Goal: Submit feedback/report problem: Submit feedback/report problem

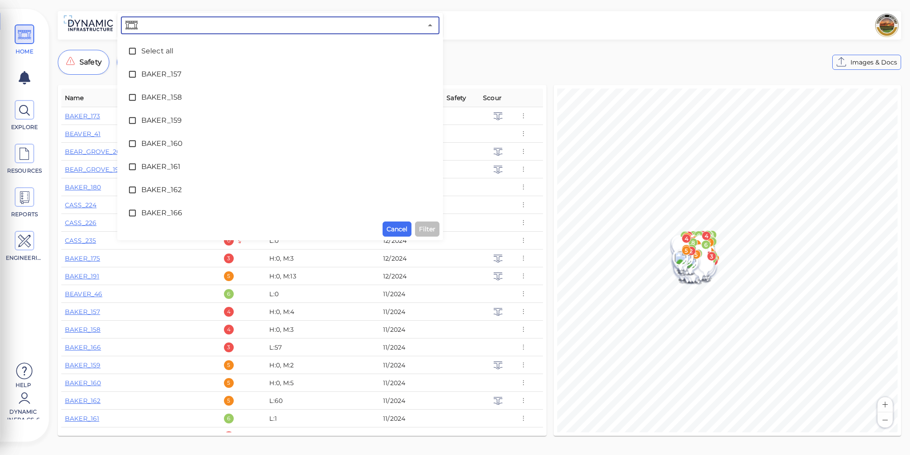
click at [183, 25] on input "text" at bounding box center [281, 25] width 283 height 12
click at [165, 190] on span "BAKER_162" at bounding box center [280, 189] width 278 height 11
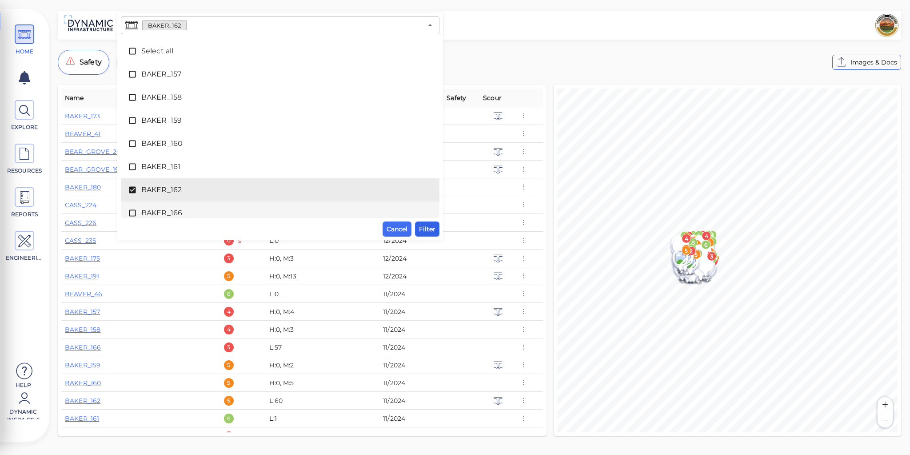
click at [430, 229] on span "Filter" at bounding box center [427, 228] width 16 height 11
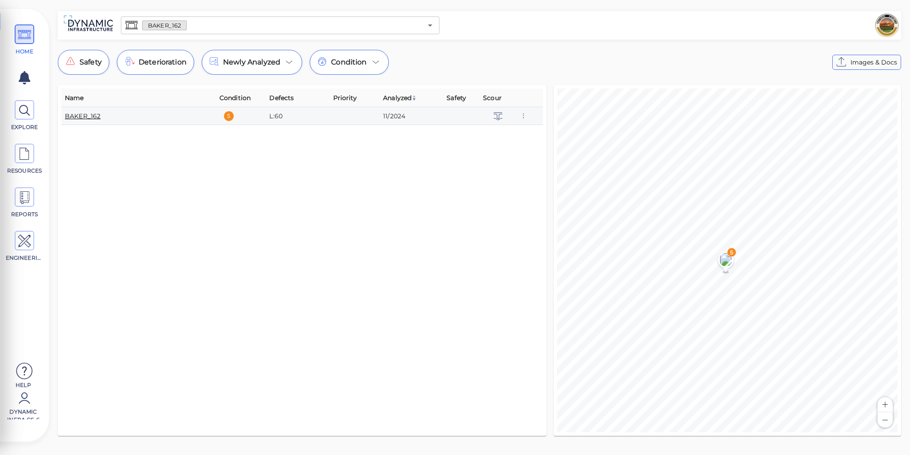
click at [87, 116] on link "BAKER_162" at bounding box center [83, 116] width 36 height 8
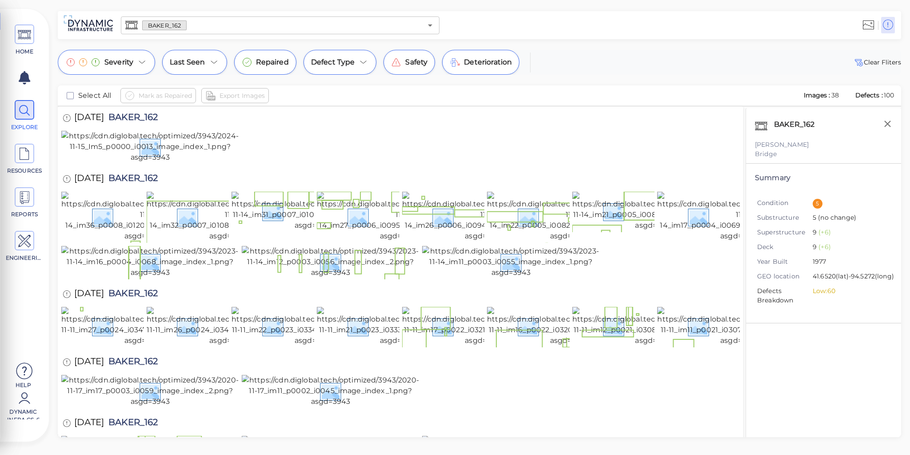
click at [778, 144] on div "[PERSON_NAME]" at bounding box center [823, 144] width 137 height 9
drag, startPoint x: 778, startPoint y: 144, endPoint x: 757, endPoint y: 146, distance: 21.4
click at [757, 146] on div "[PERSON_NAME]" at bounding box center [823, 144] width 137 height 9
click at [778, 144] on div "[PERSON_NAME]" at bounding box center [823, 144] width 137 height 9
drag, startPoint x: 778, startPoint y: 144, endPoint x: 752, endPoint y: 144, distance: 25.8
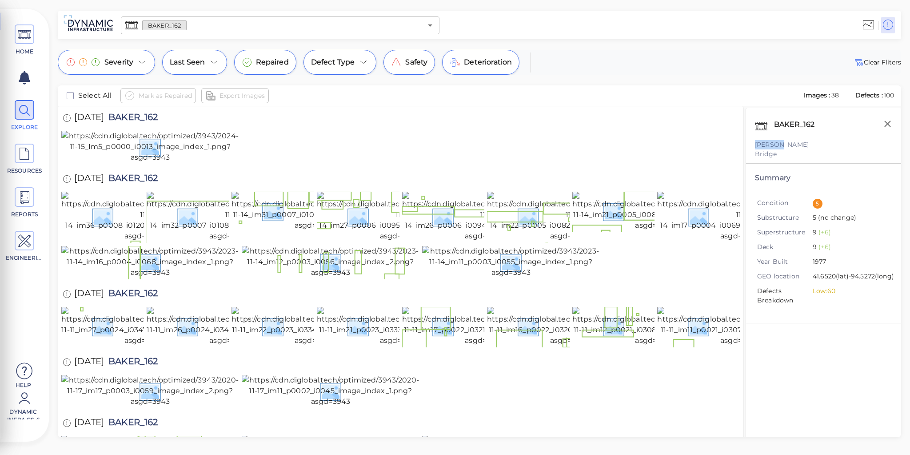
click at [752, 144] on div "BAKER_162 [PERSON_NAME][GEOGRAPHIC_DATA]" at bounding box center [823, 136] width 155 height 56
click at [615, 164] on div at bounding box center [400, 147] width 678 height 33
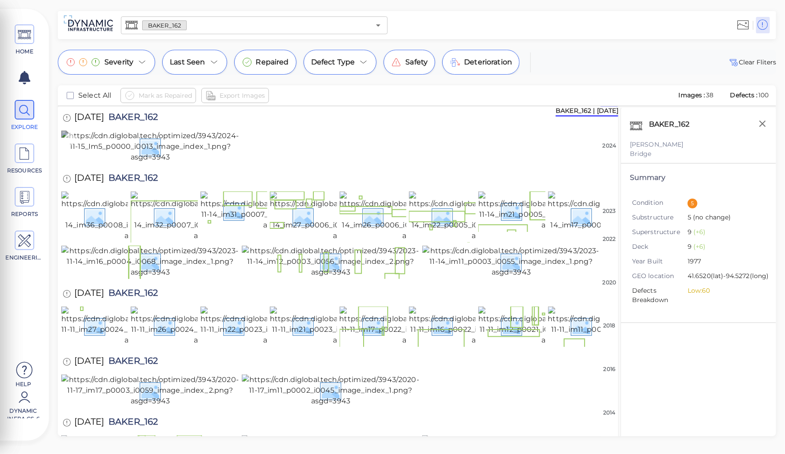
click at [141, 163] on img at bounding box center [150, 147] width 178 height 32
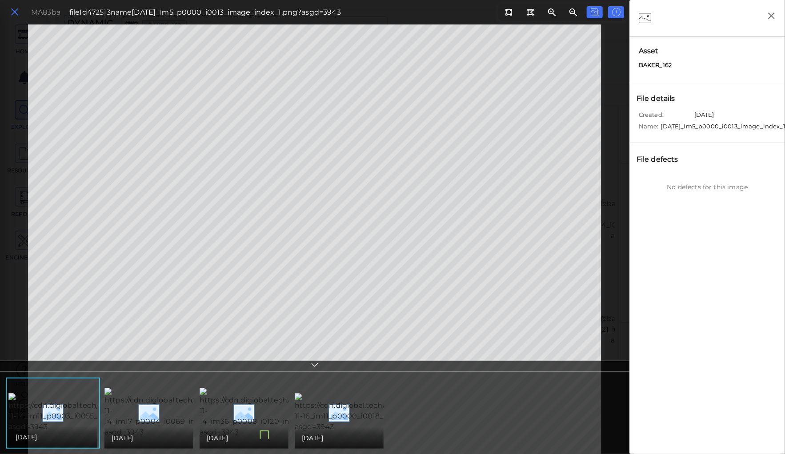
click at [16, 11] on icon at bounding box center [15, 12] width 10 height 12
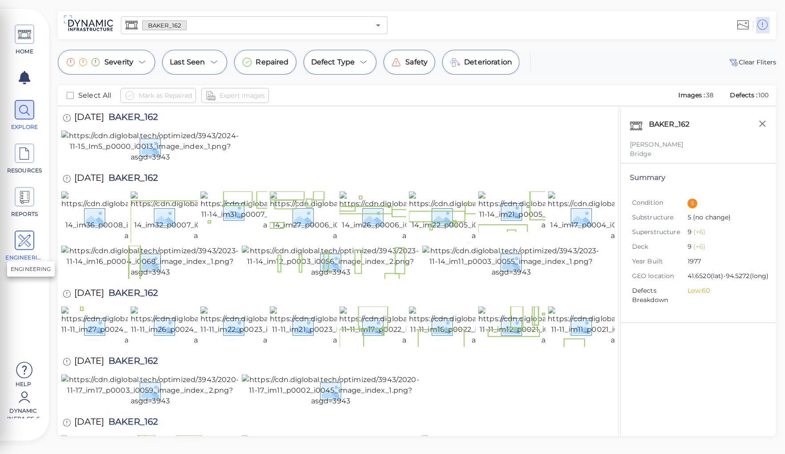
click at [27, 240] on icon at bounding box center [24, 241] width 13 height 20
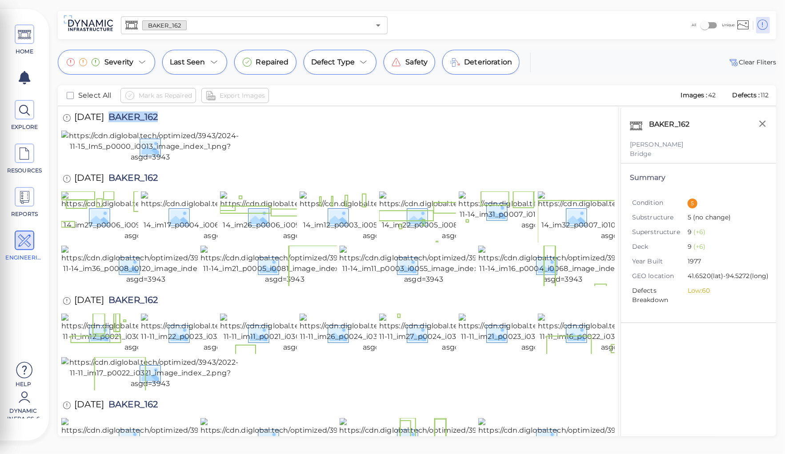
drag, startPoint x: 124, startPoint y: 116, endPoint x: 172, endPoint y: 117, distance: 47.5
click at [158, 117] on span "BAKER_162" at bounding box center [131, 118] width 54 height 12
copy span "BAKER_162"
click at [158, 163] on img at bounding box center [150, 147] width 178 height 32
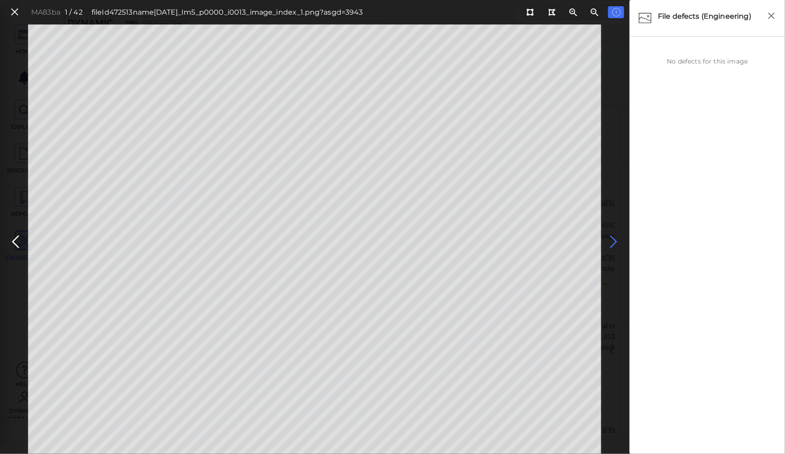
click at [612, 239] on icon at bounding box center [614, 241] width 14 height 17
click at [610, 241] on icon at bounding box center [614, 241] width 14 height 17
click at [612, 239] on icon at bounding box center [614, 241] width 14 height 17
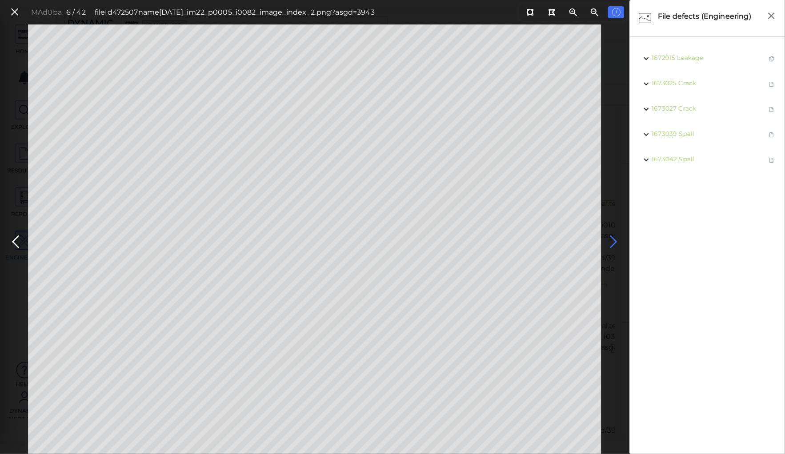
click at [612, 239] on icon at bounding box center [614, 241] width 14 height 17
drag, startPoint x: 531, startPoint y: 12, endPoint x: 526, endPoint y: 20, distance: 10.1
click at [527, 18] on button at bounding box center [530, 12] width 16 height 12
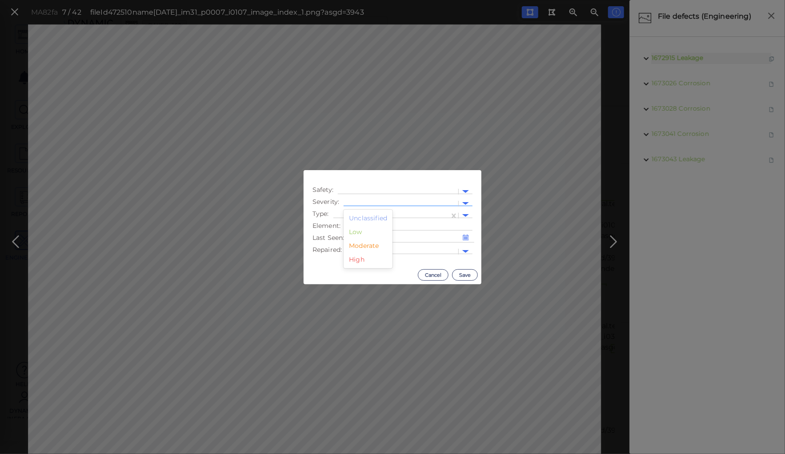
click at [390, 203] on div at bounding box center [401, 203] width 106 height 9
click at [358, 232] on div "Low" at bounding box center [367, 232] width 49 height 14
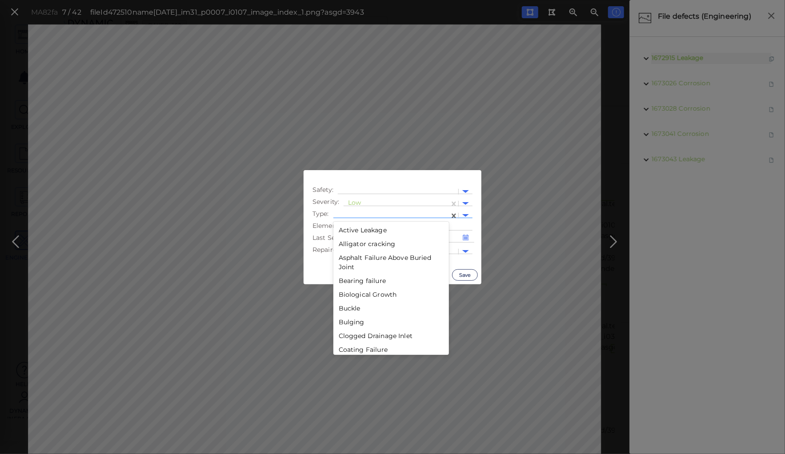
click at [370, 213] on div at bounding box center [391, 215] width 107 height 9
click at [349, 303] on div "Erosion" at bounding box center [391, 305] width 116 height 14
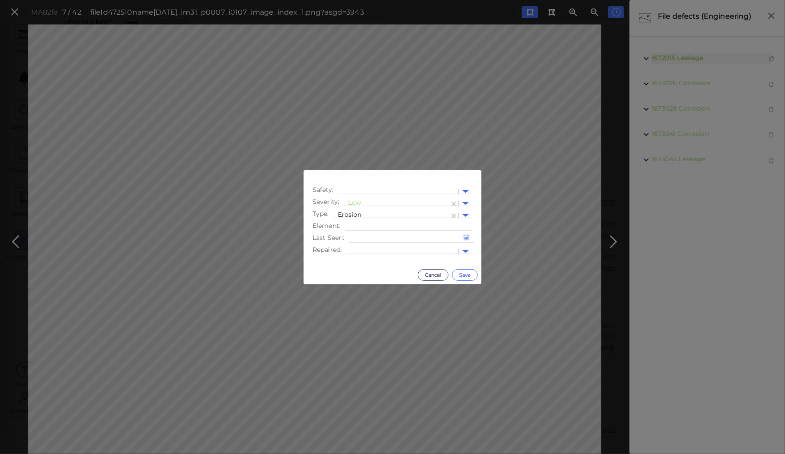
click at [463, 273] on button "Save" at bounding box center [465, 275] width 26 height 12
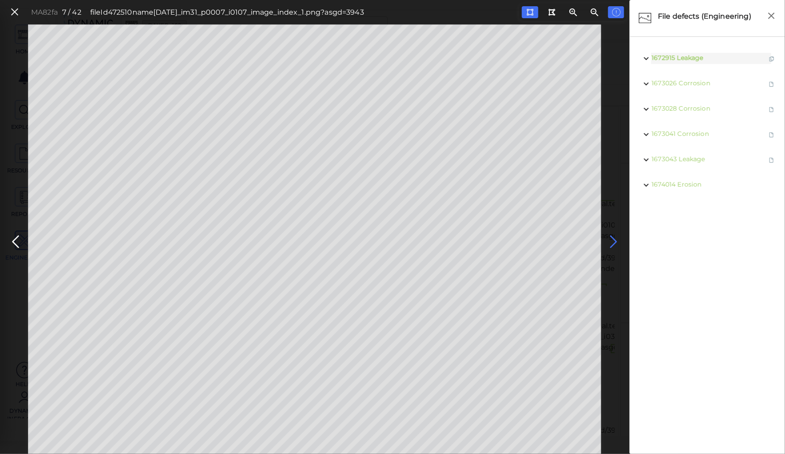
click at [612, 242] on icon at bounding box center [614, 241] width 14 height 17
click at [613, 242] on icon at bounding box center [614, 241] width 14 height 17
click at [612, 240] on icon at bounding box center [614, 241] width 14 height 17
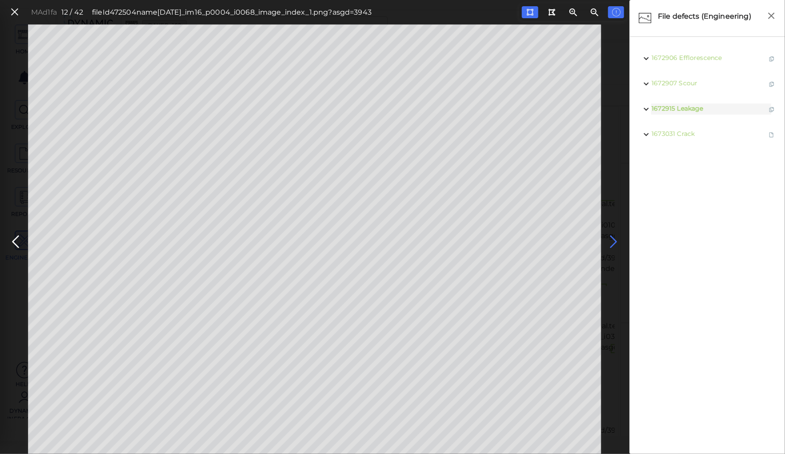
click at [612, 240] on icon at bounding box center [614, 241] width 14 height 17
click at [14, 243] on icon at bounding box center [15, 241] width 14 height 17
click at [612, 241] on icon at bounding box center [614, 241] width 14 height 17
click at [613, 241] on icon at bounding box center [614, 241] width 14 height 17
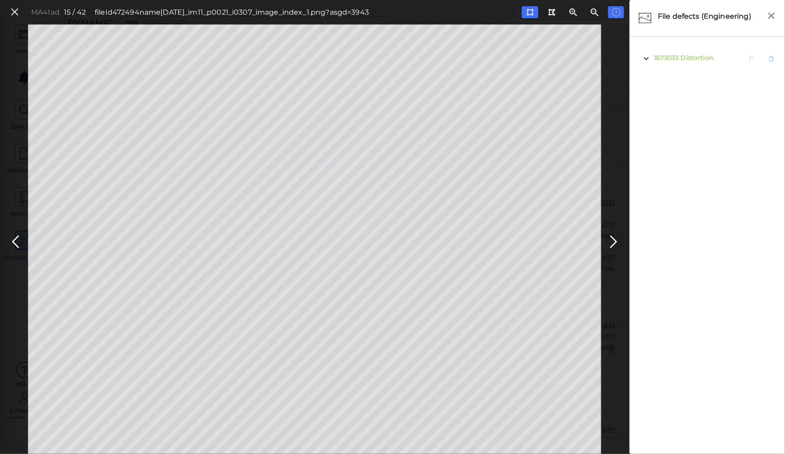
click at [689, 56] on span "Distortion" at bounding box center [696, 58] width 33 height 8
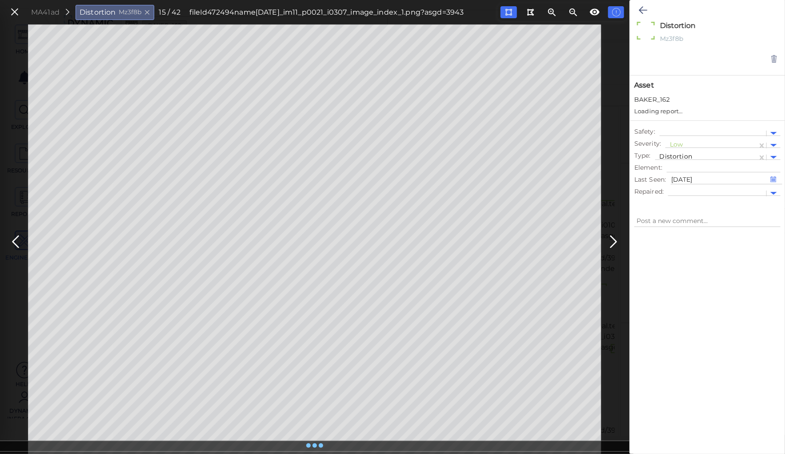
type textarea "x"
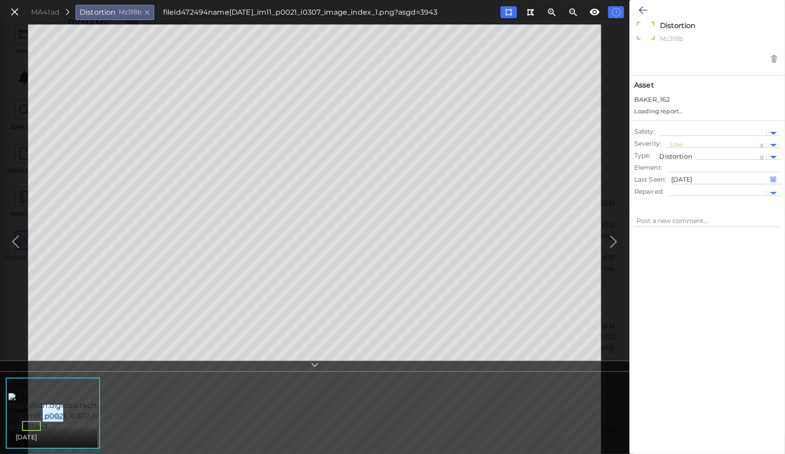
type textarea "x"
click at [676, 136] on div at bounding box center [711, 136] width 83 height 9
click at [684, 180] on div "Moderate" at bounding box center [689, 179] width 49 height 14
type textarea "x"
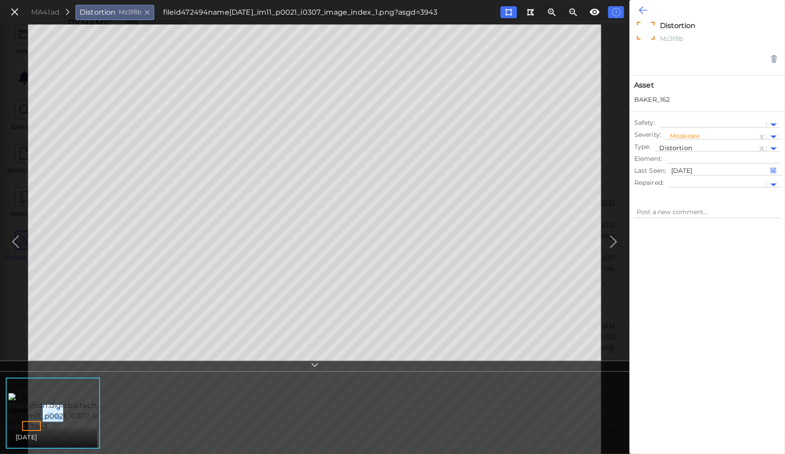
click at [645, 10] on icon at bounding box center [643, 10] width 8 height 11
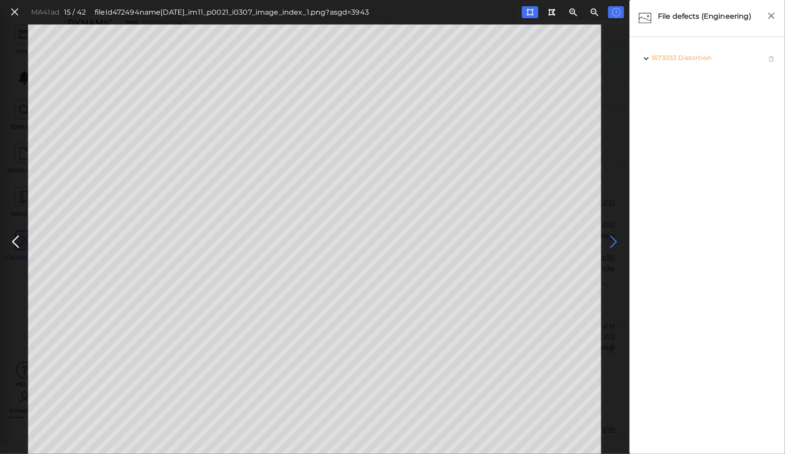
click at [613, 239] on icon at bounding box center [614, 241] width 14 height 17
click at [611, 242] on icon at bounding box center [614, 241] width 14 height 17
click at [612, 241] on icon at bounding box center [614, 241] width 14 height 17
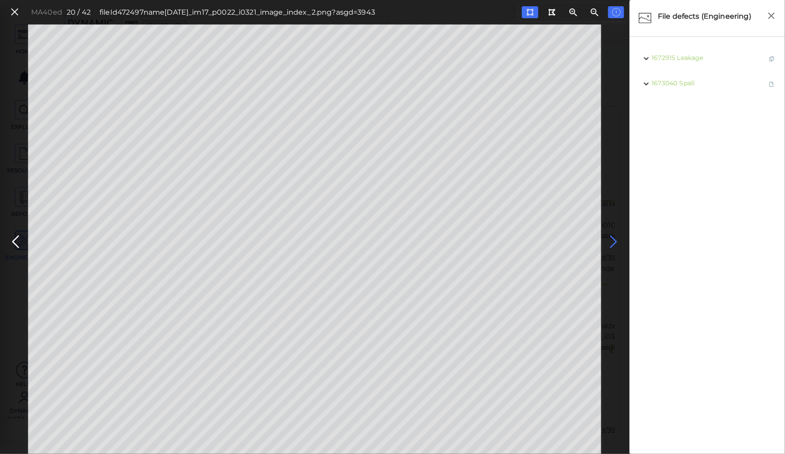
click at [612, 241] on icon at bounding box center [614, 241] width 14 height 17
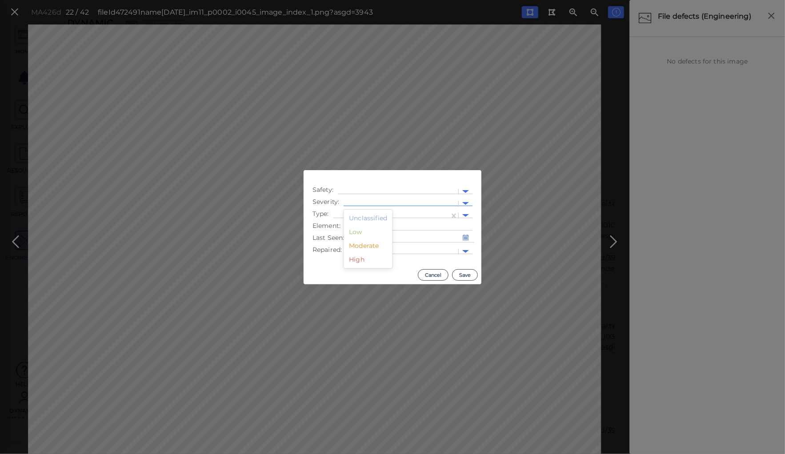
click at [377, 202] on div at bounding box center [401, 203] width 106 height 9
click at [368, 245] on div "Moderate" at bounding box center [367, 246] width 49 height 14
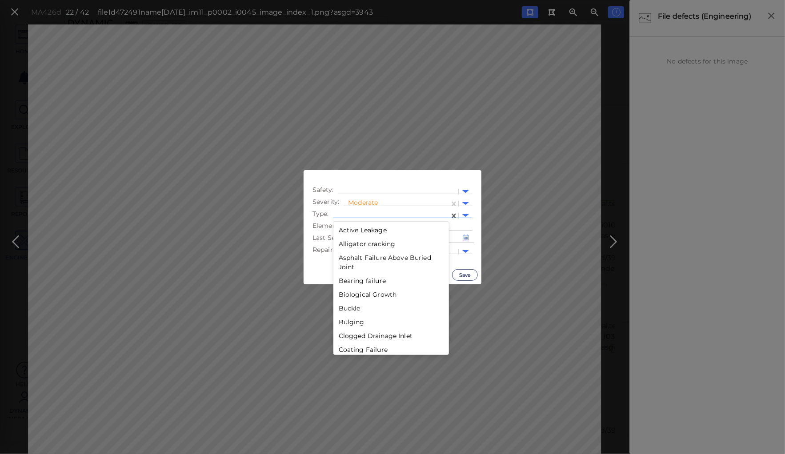
click at [375, 210] on div at bounding box center [391, 215] width 116 height 13
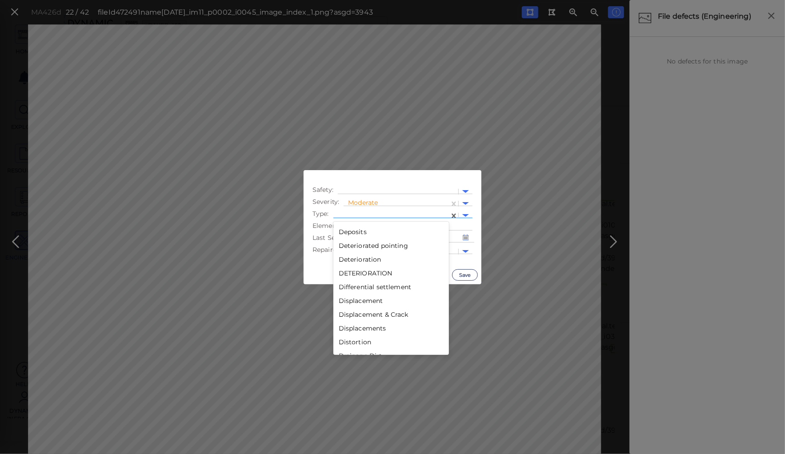
click at [347, 343] on div "Distortion" at bounding box center [391, 342] width 116 height 14
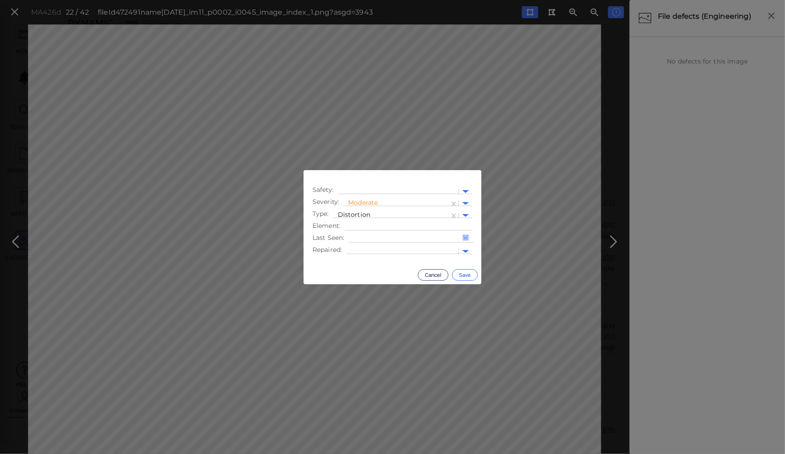
click at [463, 275] on button "Save" at bounding box center [465, 275] width 26 height 12
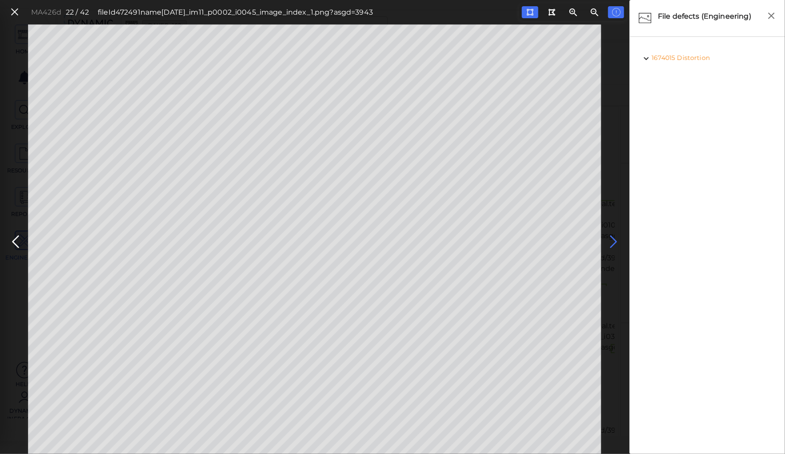
click at [612, 238] on icon at bounding box center [614, 241] width 14 height 17
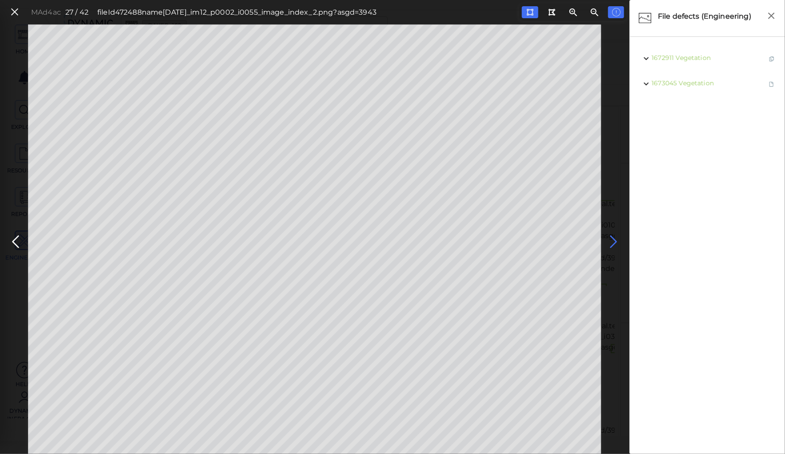
click at [612, 238] on icon at bounding box center [614, 241] width 14 height 17
click at [17, 239] on icon at bounding box center [15, 241] width 14 height 17
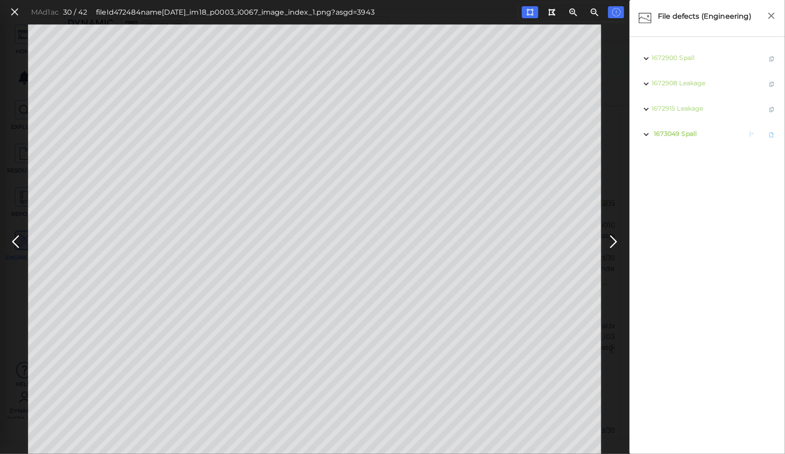
click at [682, 137] on span "Spall" at bounding box center [689, 134] width 16 height 8
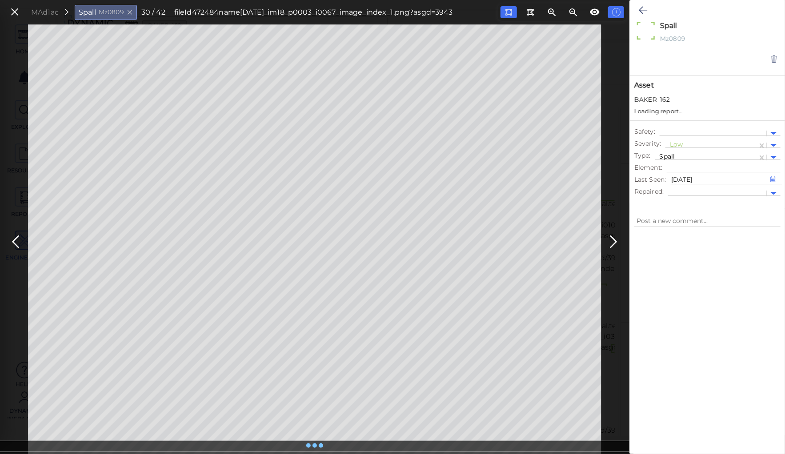
type textarea "x"
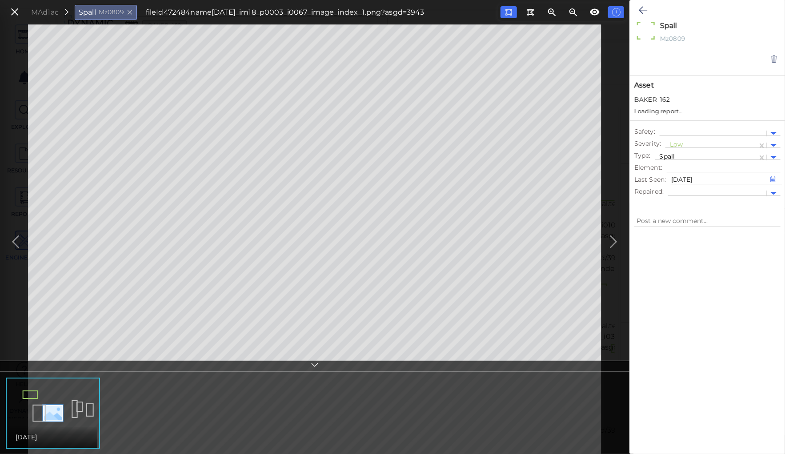
type textarea "x"
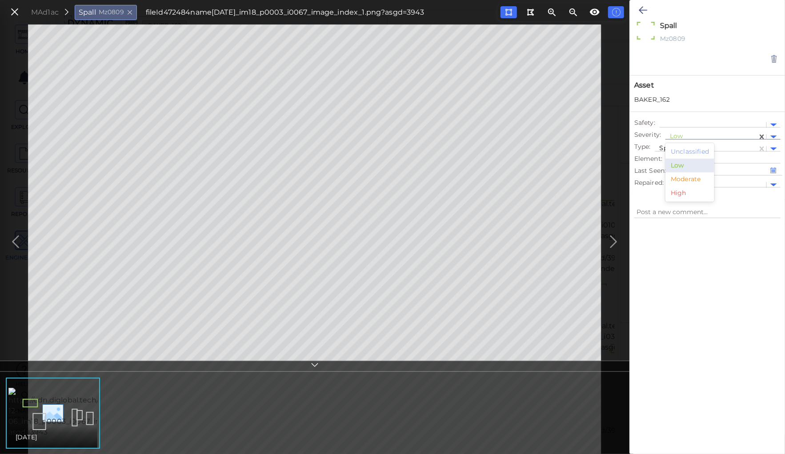
click at [675, 134] on div at bounding box center [711, 136] width 83 height 9
click at [684, 180] on div "Moderate" at bounding box center [689, 179] width 49 height 14
type textarea "x"
click at [645, 9] on icon at bounding box center [643, 10] width 8 height 11
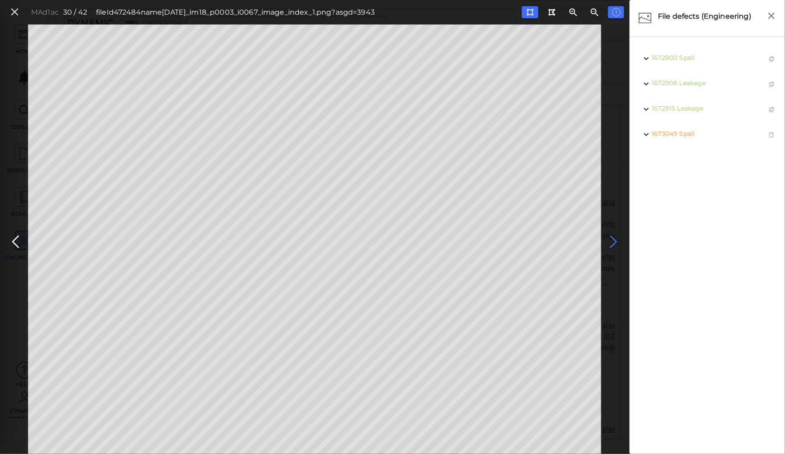
click at [611, 239] on icon at bounding box center [614, 241] width 14 height 17
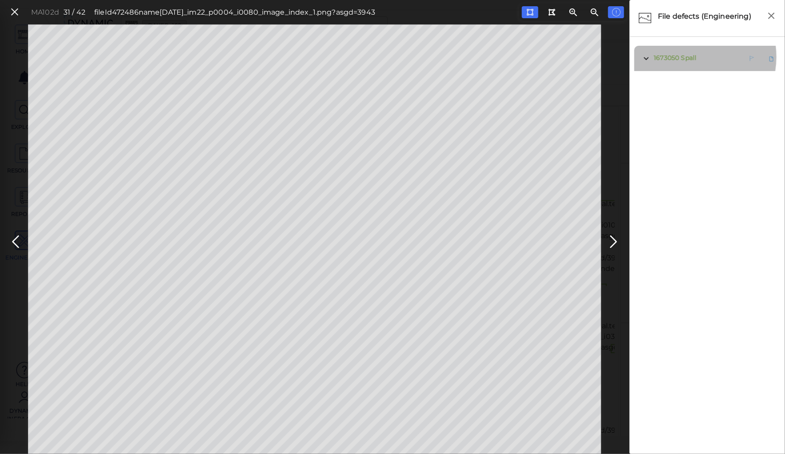
click at [688, 57] on span "Spall" at bounding box center [689, 58] width 16 height 8
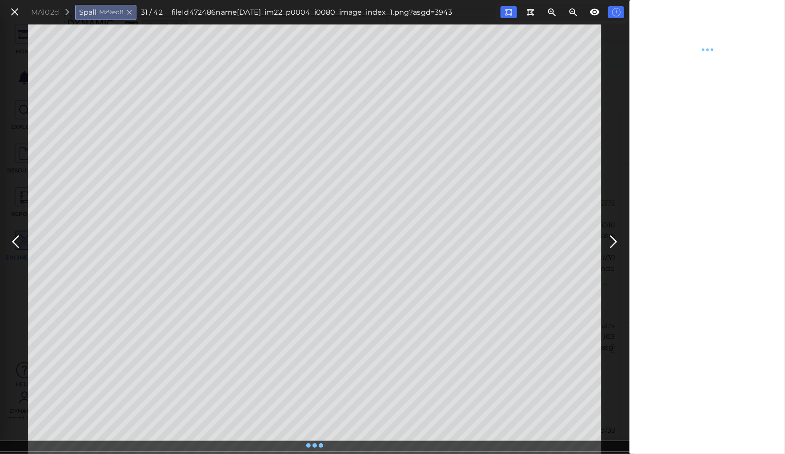
type textarea "x"
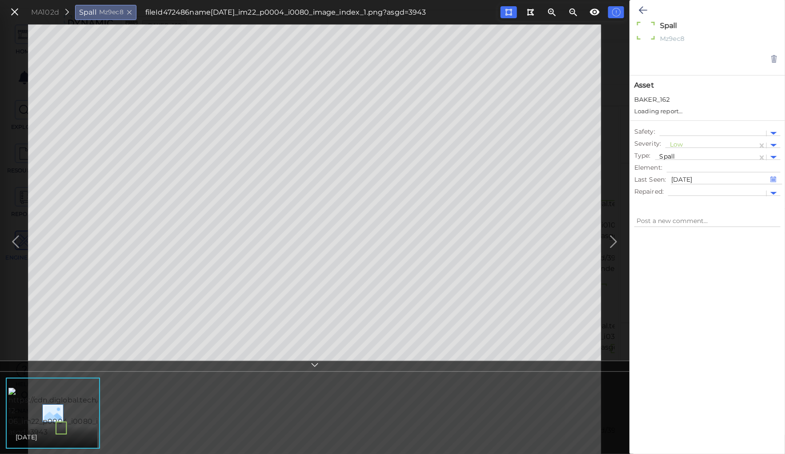
type textarea "x"
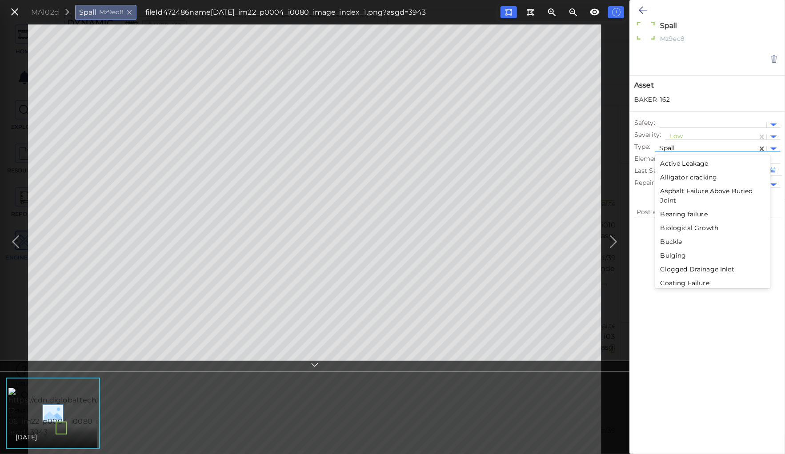
click at [672, 146] on div at bounding box center [705, 148] width 93 height 9
click at [670, 262] on div "Void" at bounding box center [713, 266] width 116 height 14
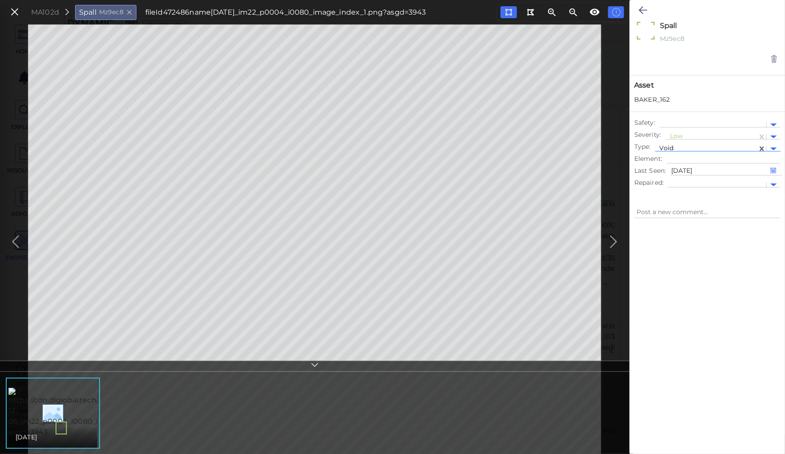
type textarea "x"
type textarea "Void"
type textarea "x"
click at [679, 136] on div at bounding box center [711, 136] width 83 height 9
click at [686, 178] on div "Moderate" at bounding box center [689, 179] width 49 height 14
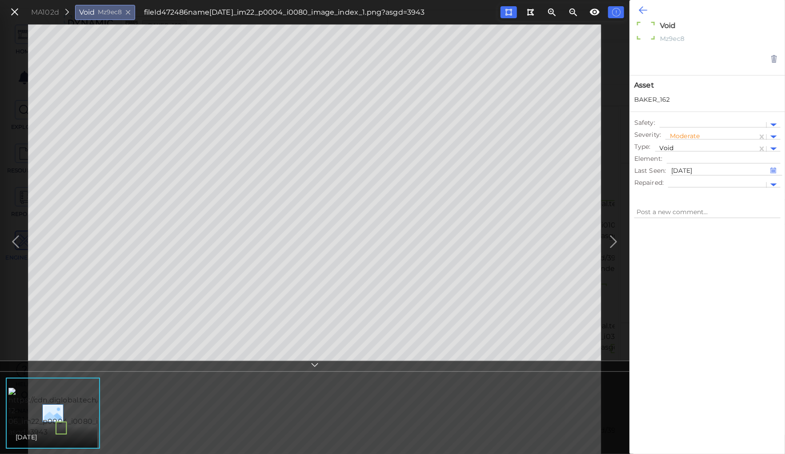
type textarea "x"
click at [641, 9] on icon at bounding box center [643, 10] width 8 height 11
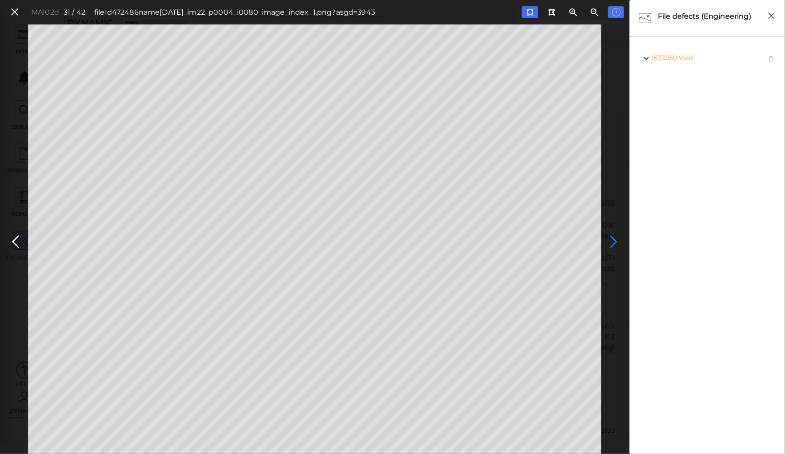
click at [616, 241] on icon at bounding box center [614, 241] width 14 height 17
click at [615, 240] on icon at bounding box center [614, 241] width 14 height 17
click at [614, 240] on icon at bounding box center [614, 241] width 14 height 17
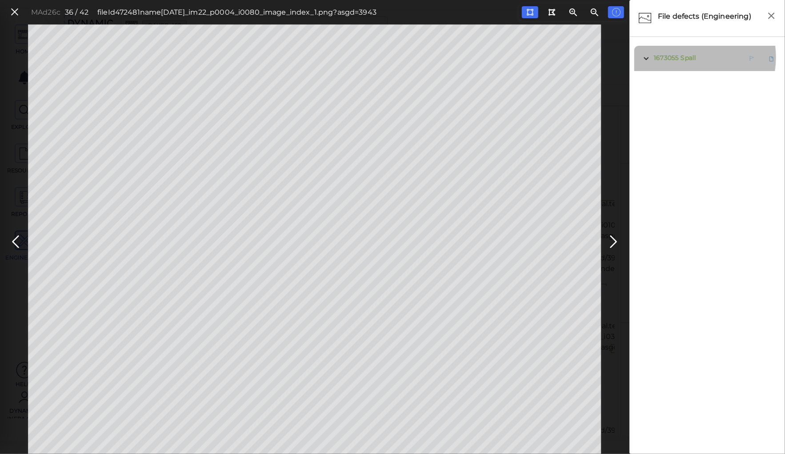
click at [682, 57] on span "Spall" at bounding box center [688, 58] width 16 height 8
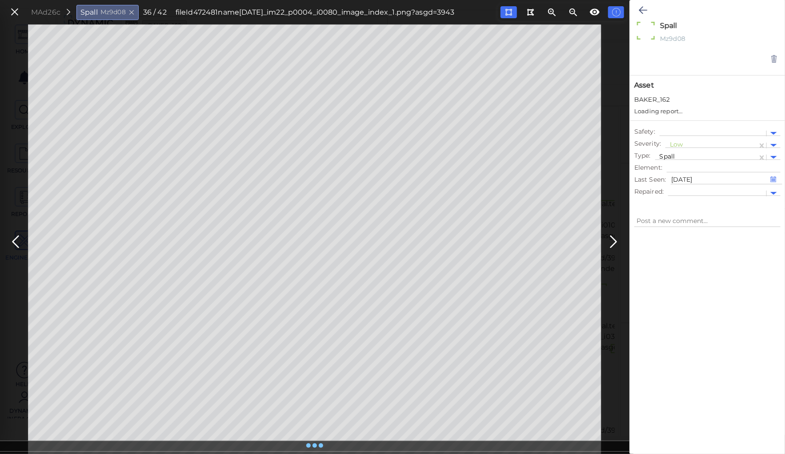
type textarea "x"
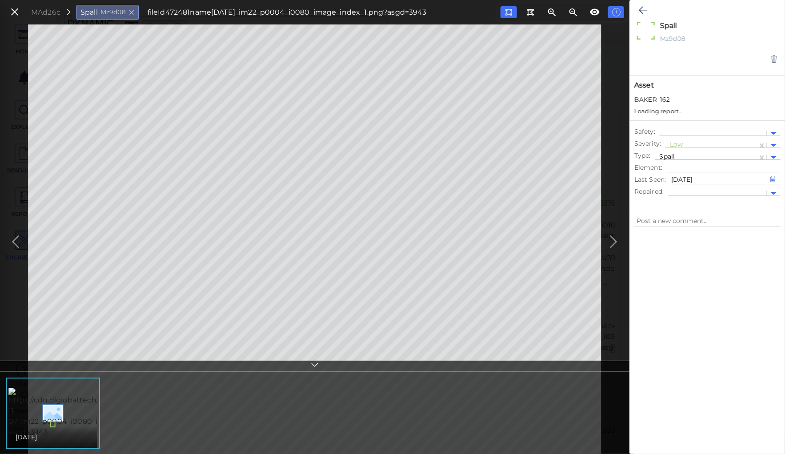
type textarea "x"
click at [677, 137] on div at bounding box center [711, 136] width 83 height 9
click at [680, 177] on div "Moderate" at bounding box center [689, 179] width 49 height 14
type textarea "x"
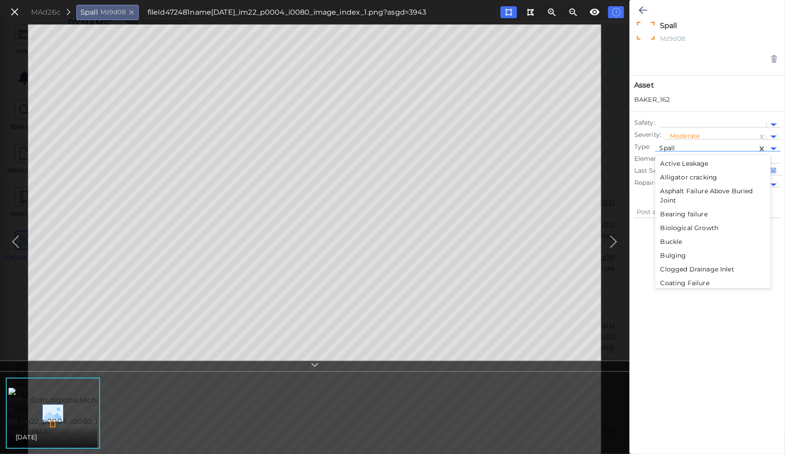
click at [670, 145] on div at bounding box center [705, 148] width 93 height 9
click at [666, 265] on div "Void" at bounding box center [713, 266] width 116 height 14
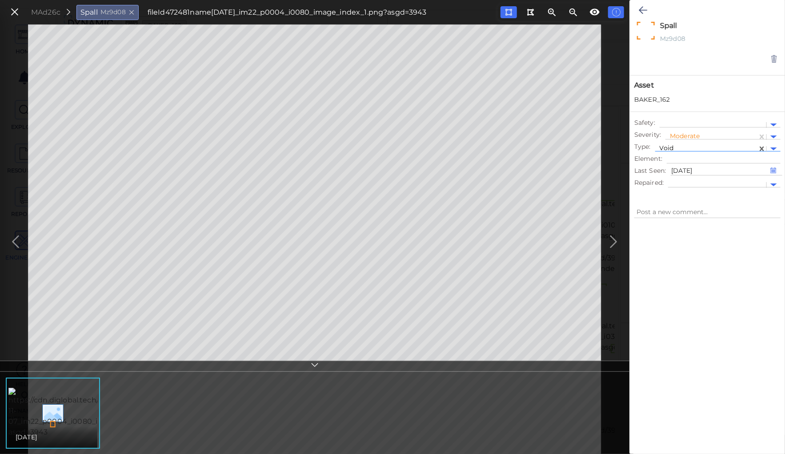
type textarea "x"
type textarea "Void"
type textarea "x"
click at [642, 7] on icon at bounding box center [643, 10] width 8 height 11
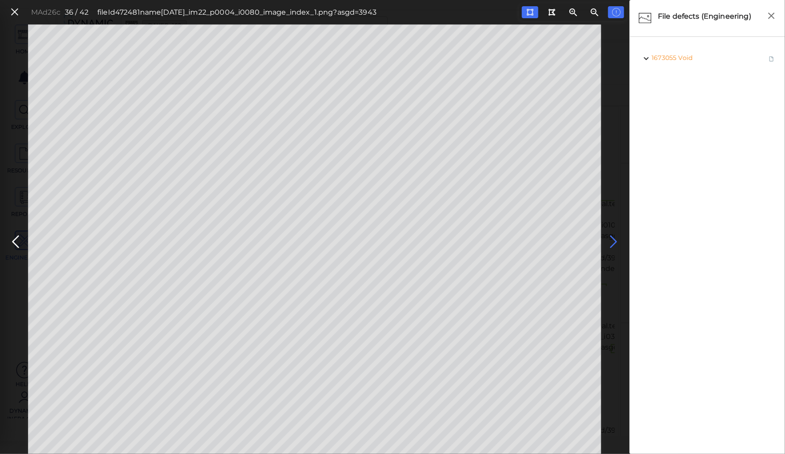
click at [616, 239] on icon at bounding box center [614, 241] width 14 height 17
click at [615, 239] on icon at bounding box center [614, 241] width 14 height 17
click at [610, 238] on icon at bounding box center [614, 241] width 14 height 17
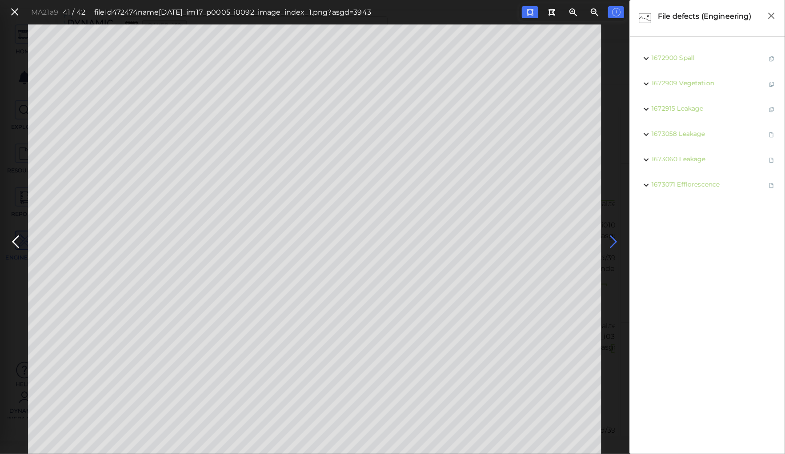
click at [610, 238] on icon at bounding box center [614, 241] width 14 height 17
click at [685, 57] on span "Spall" at bounding box center [689, 58] width 16 height 8
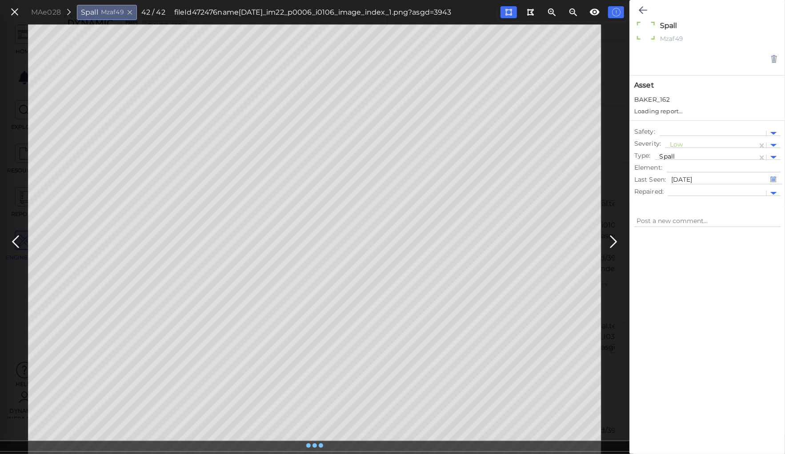
type textarea "x"
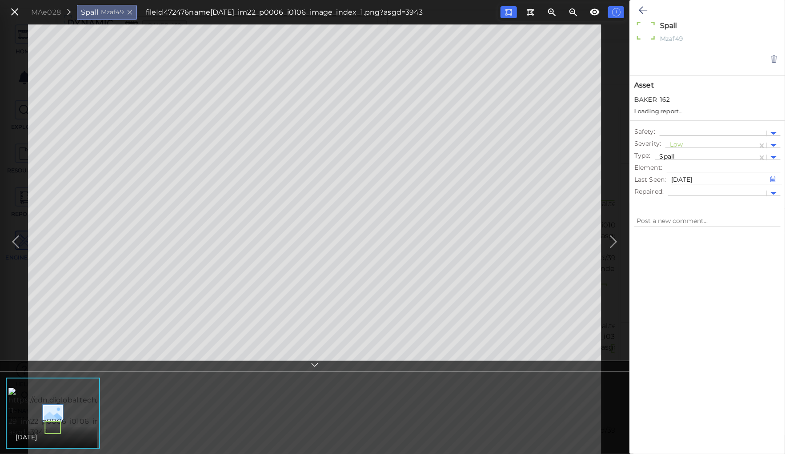
type textarea "x"
click at [674, 134] on div at bounding box center [711, 136] width 83 height 9
click at [678, 176] on div "Moderate" at bounding box center [689, 179] width 49 height 14
type textarea "x"
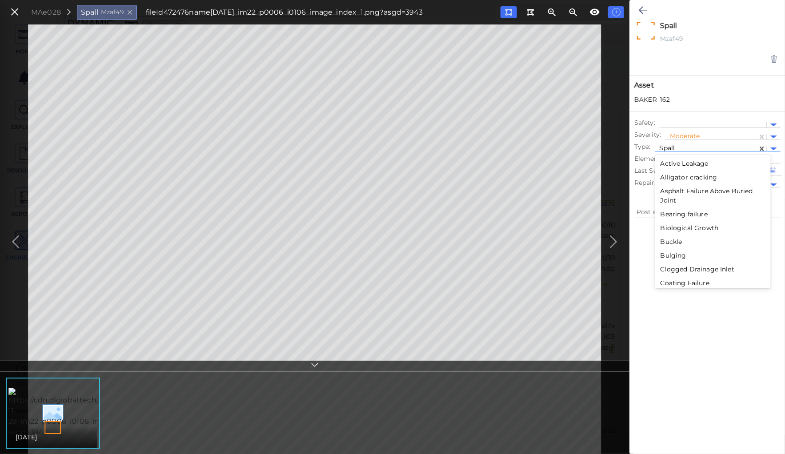
click at [672, 144] on div at bounding box center [705, 148] width 93 height 9
click at [673, 265] on div "Void" at bounding box center [713, 266] width 116 height 14
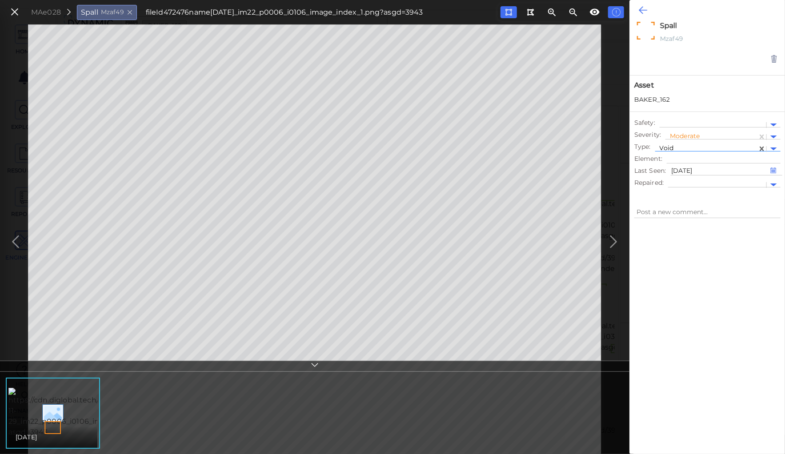
type textarea "x"
type textarea "Void"
type textarea "x"
click at [640, 8] on icon at bounding box center [643, 10] width 8 height 11
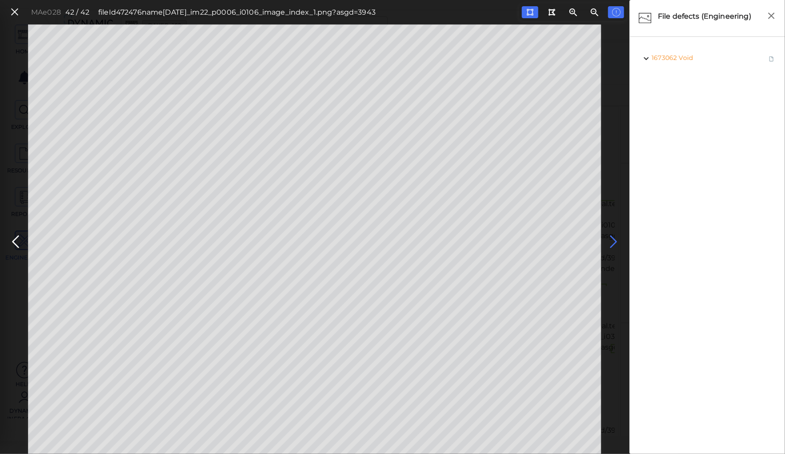
click at [614, 239] on icon at bounding box center [614, 241] width 14 height 17
click at [16, 12] on icon at bounding box center [15, 12] width 10 height 12
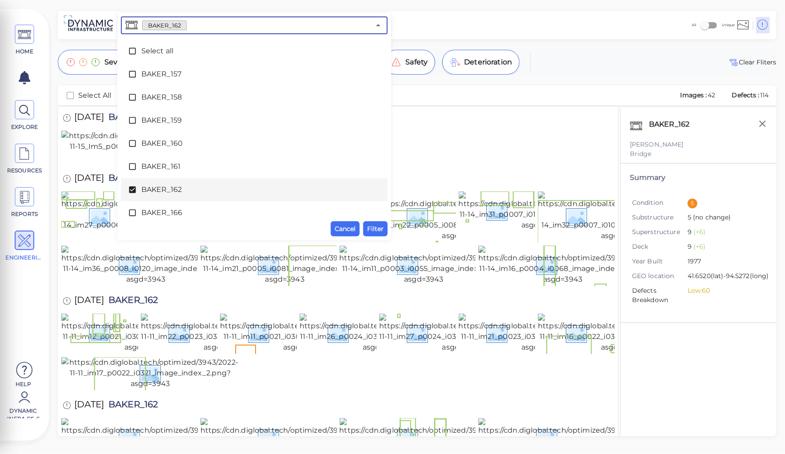
click at [202, 22] on input "text" at bounding box center [278, 25] width 183 height 12
click at [134, 192] on icon at bounding box center [132, 190] width 7 height 7
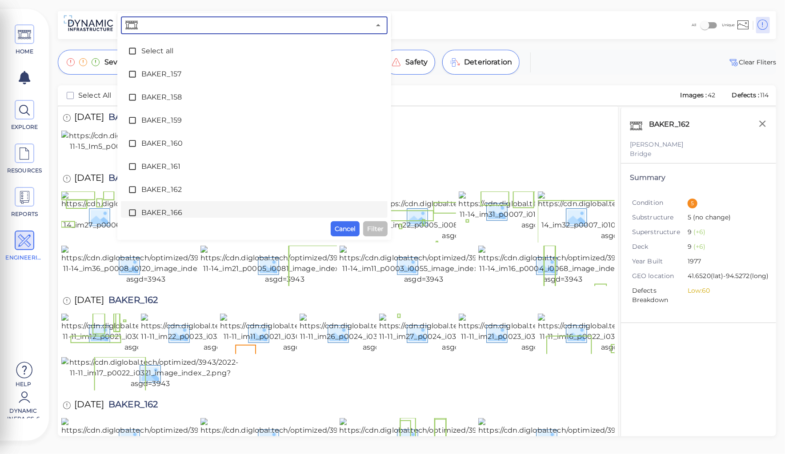
click at [149, 213] on span "BAKER_166" at bounding box center [254, 213] width 226 height 11
click at [373, 227] on span "Filter" at bounding box center [375, 228] width 16 height 11
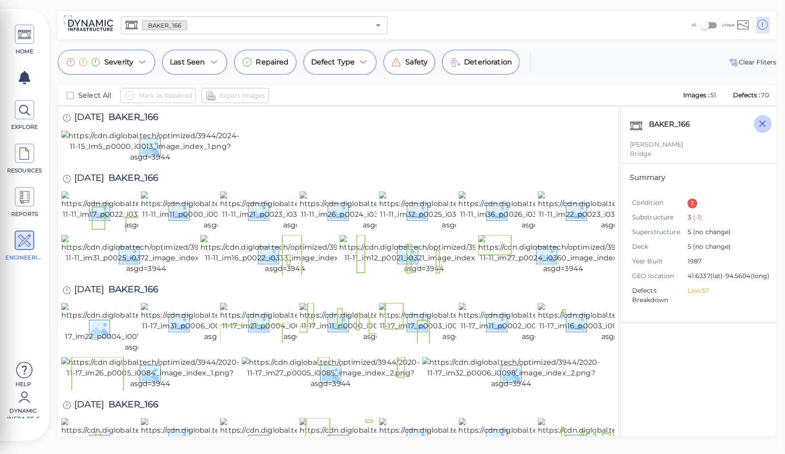
click at [766, 127] on icon "button" at bounding box center [762, 123] width 11 height 11
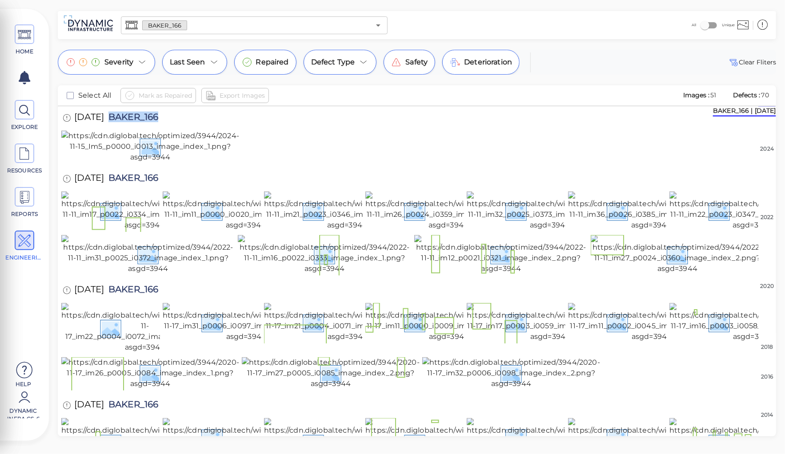
drag, startPoint x: 124, startPoint y: 118, endPoint x: 207, endPoint y: 116, distance: 82.7
click at [207, 116] on div "[DATE] BAKER_166" at bounding box center [416, 118] width 711 height 24
copy span "BAKER_166"
click at [150, 162] on img at bounding box center [150, 147] width 178 height 32
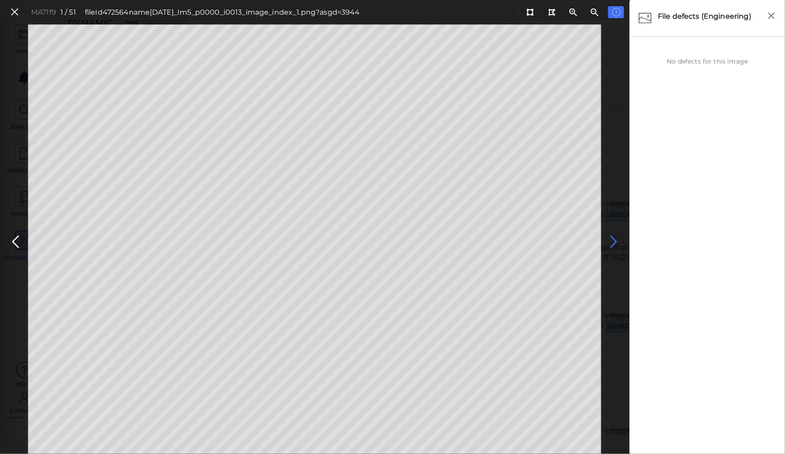
click at [610, 236] on icon at bounding box center [614, 241] width 14 height 17
click at [21, 243] on icon at bounding box center [15, 241] width 14 height 17
click at [610, 243] on icon at bounding box center [614, 241] width 14 height 17
click at [613, 243] on icon at bounding box center [614, 241] width 14 height 17
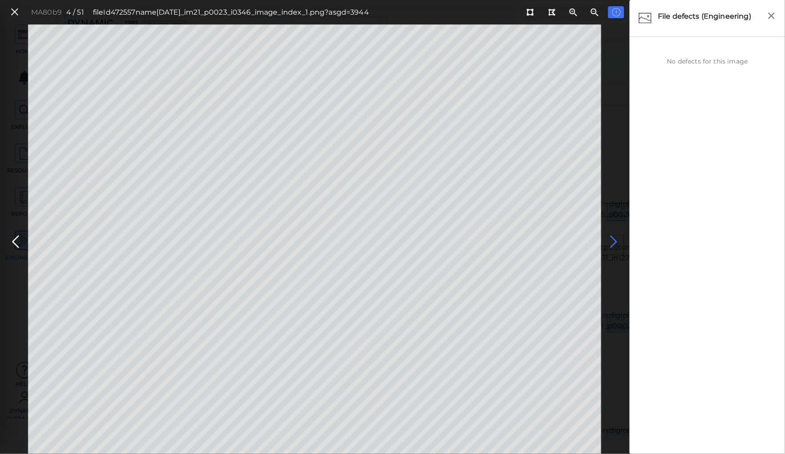
click at [613, 243] on icon at bounding box center [614, 241] width 14 height 17
click at [611, 241] on icon at bounding box center [614, 241] width 14 height 17
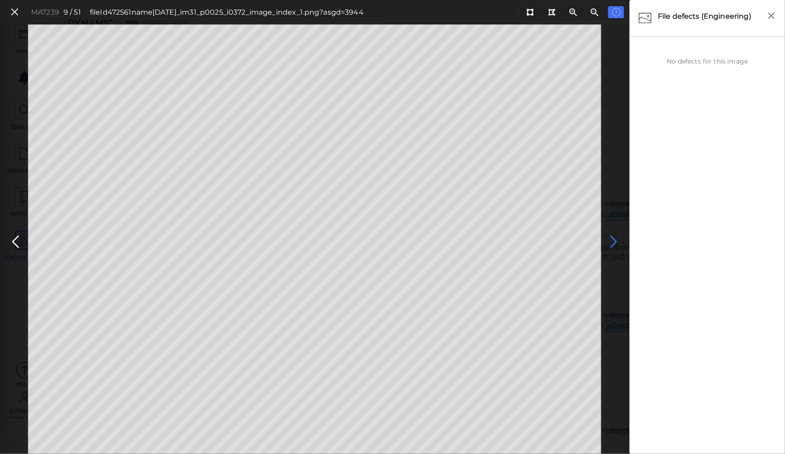
click at [611, 241] on icon at bounding box center [614, 241] width 14 height 17
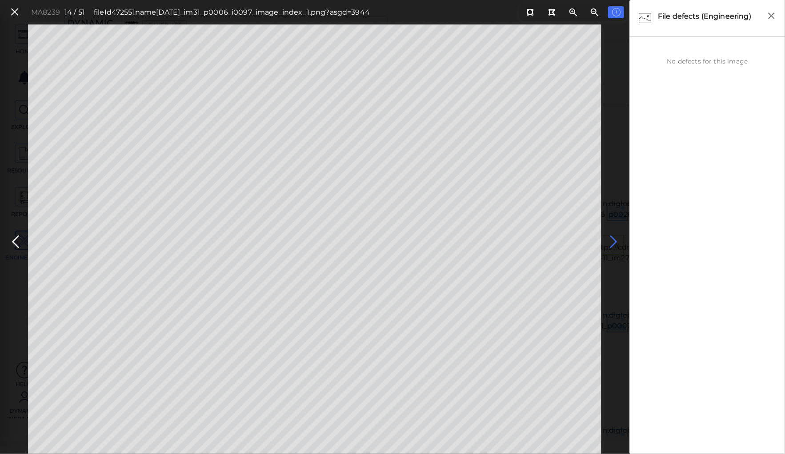
click at [611, 241] on icon at bounding box center [614, 241] width 14 height 17
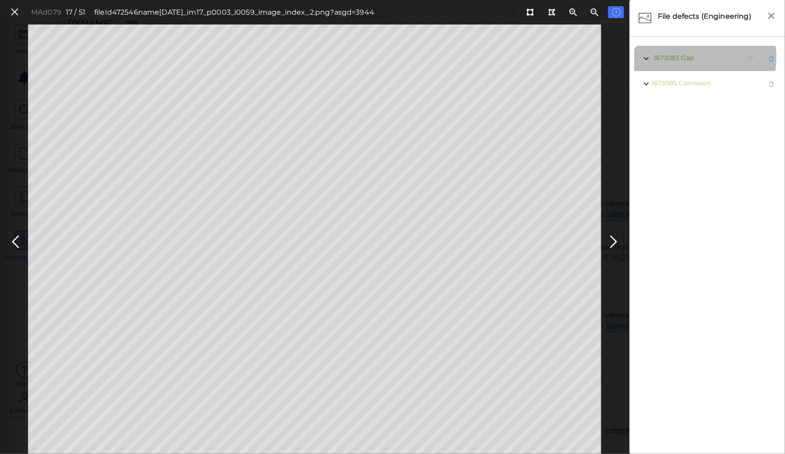
click at [691, 57] on span "Gap" at bounding box center [687, 58] width 12 height 8
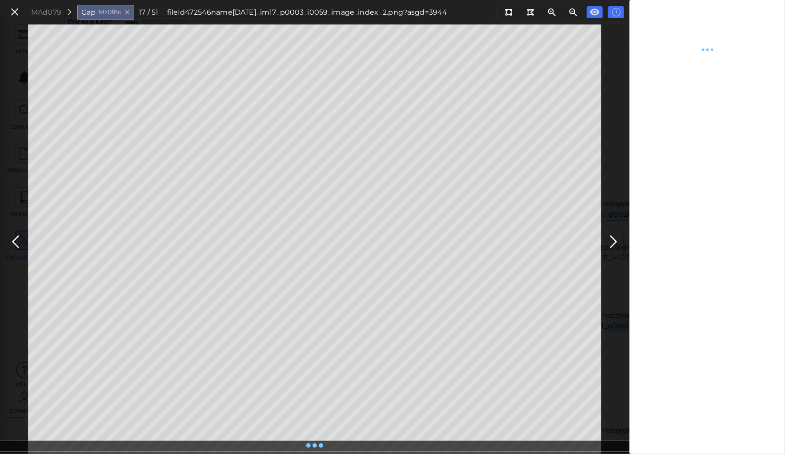
type textarea "x"
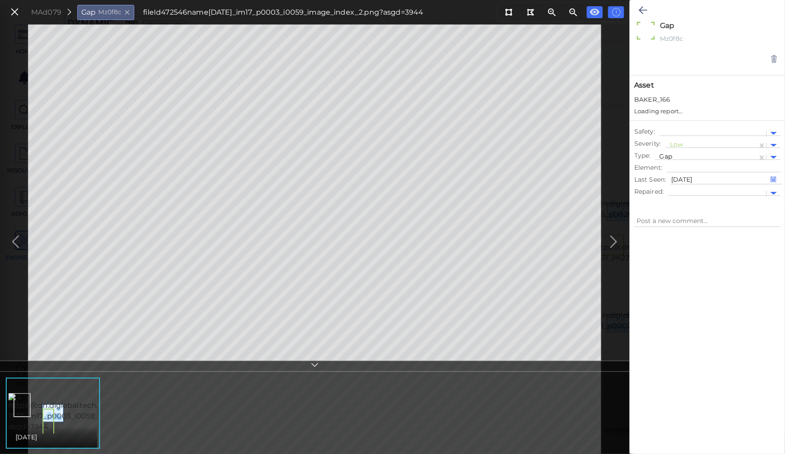
type textarea "x"
click at [675, 136] on div at bounding box center [711, 136] width 83 height 9
click at [683, 177] on div "Moderate" at bounding box center [689, 179] width 49 height 14
type textarea "x"
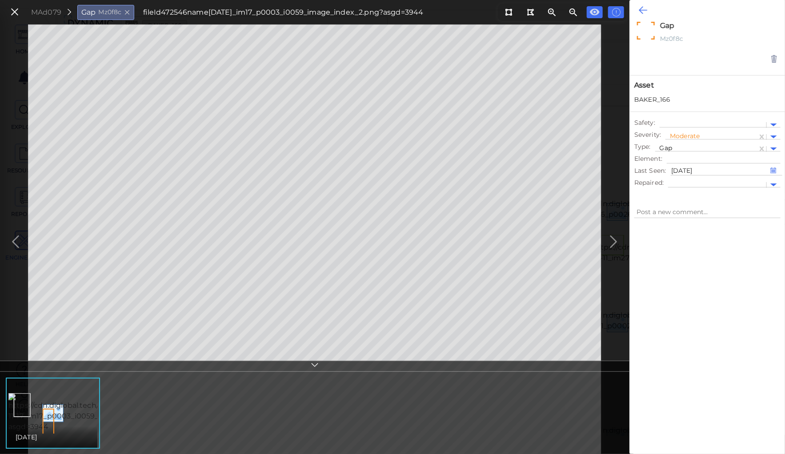
click at [645, 10] on icon at bounding box center [643, 10] width 8 height 11
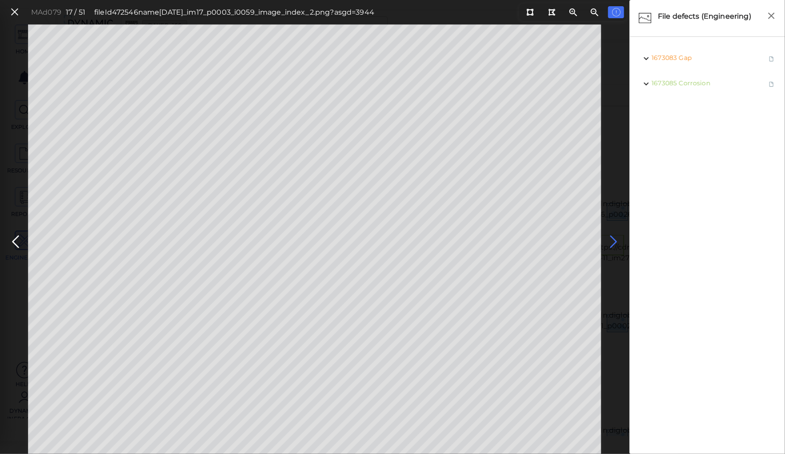
click at [610, 236] on icon at bounding box center [614, 241] width 14 height 17
click at [611, 240] on icon at bounding box center [614, 241] width 14 height 17
click at [529, 14] on icon at bounding box center [529, 12] width 7 height 7
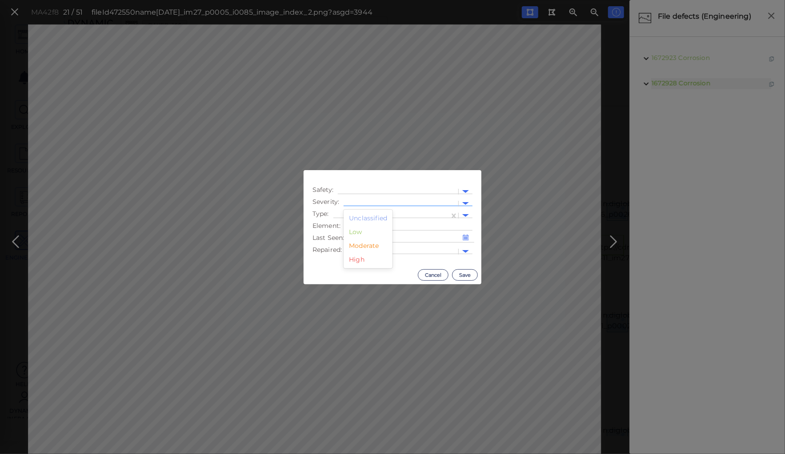
click at [419, 201] on div at bounding box center [401, 203] width 106 height 9
click at [372, 246] on div "Moderate" at bounding box center [367, 246] width 49 height 14
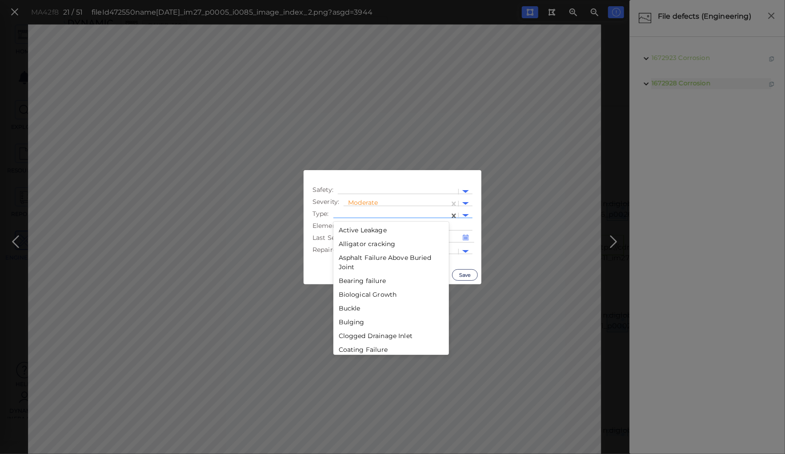
click at [384, 213] on div at bounding box center [391, 215] width 107 height 9
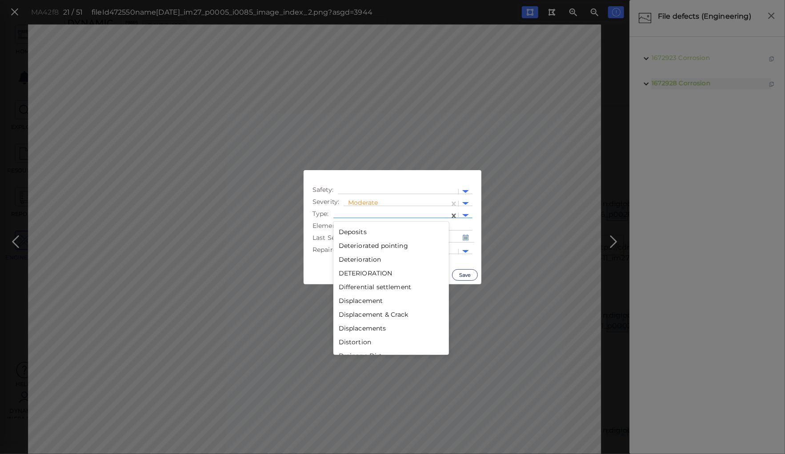
click at [361, 298] on div "Displacement" at bounding box center [391, 301] width 116 height 14
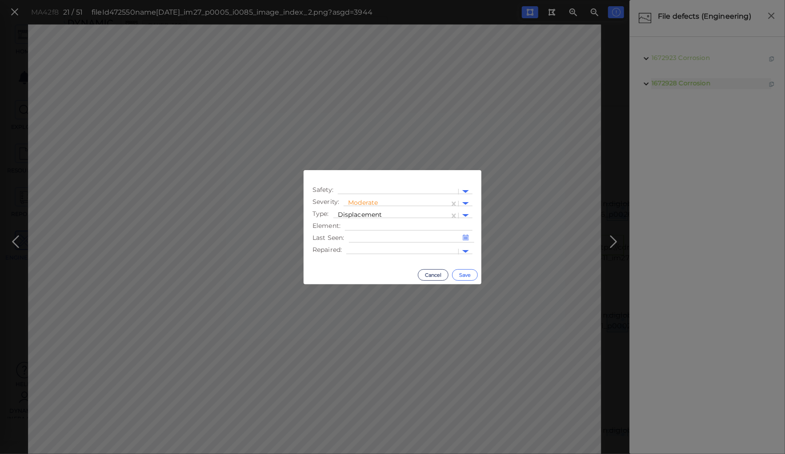
click at [464, 275] on button "Save" at bounding box center [465, 275] width 26 height 12
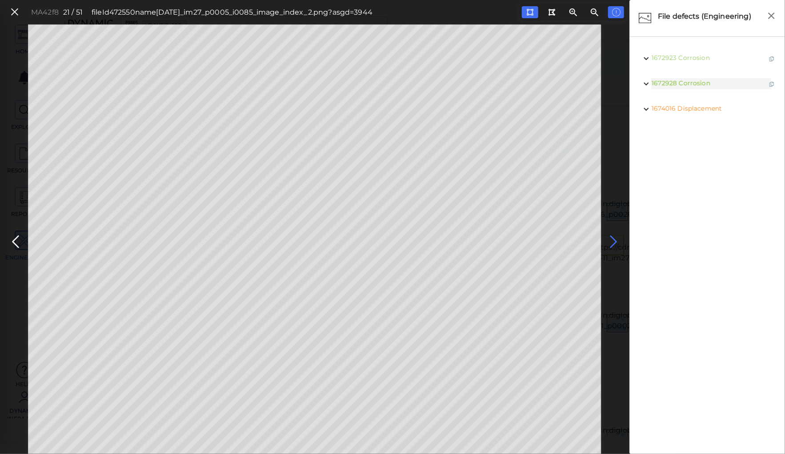
click at [609, 242] on icon at bounding box center [614, 241] width 14 height 17
click at [609, 240] on icon at bounding box center [614, 241] width 14 height 17
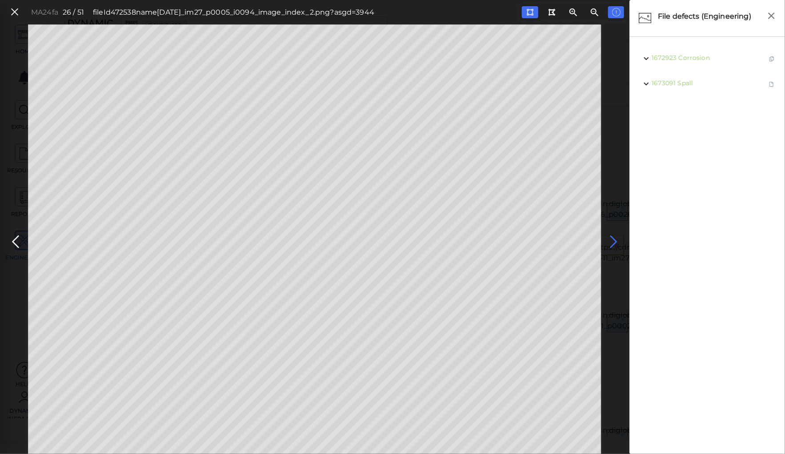
click at [609, 240] on icon at bounding box center [614, 241] width 14 height 17
click at [608, 240] on icon at bounding box center [614, 241] width 14 height 17
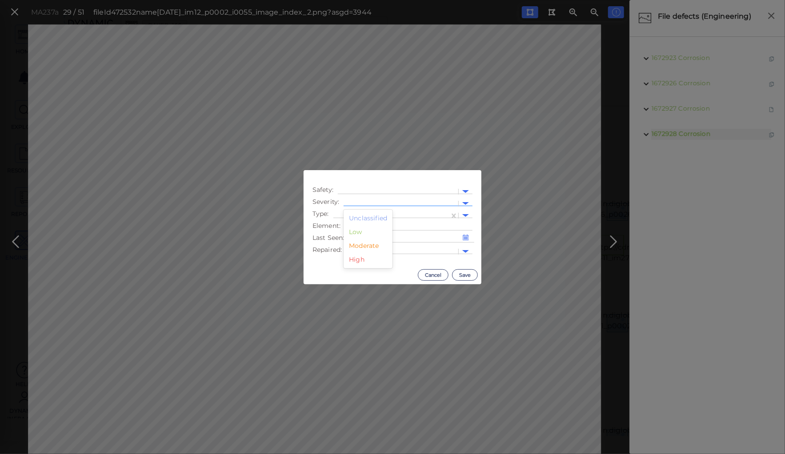
click at [375, 201] on div at bounding box center [401, 203] width 106 height 9
drag, startPoint x: 371, startPoint y: 244, endPoint x: 375, endPoint y: 230, distance: 14.6
click at [371, 243] on div "Moderate" at bounding box center [367, 246] width 49 height 14
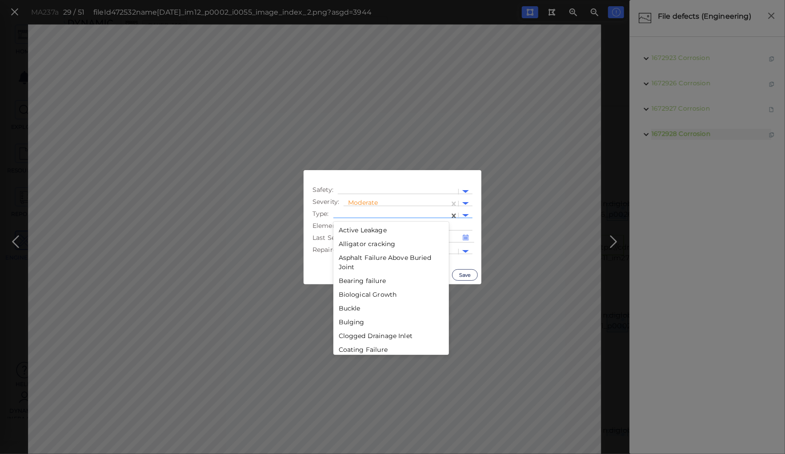
click at [375, 214] on div at bounding box center [391, 215] width 107 height 9
click at [364, 291] on div "Displacements" at bounding box center [391, 293] width 116 height 14
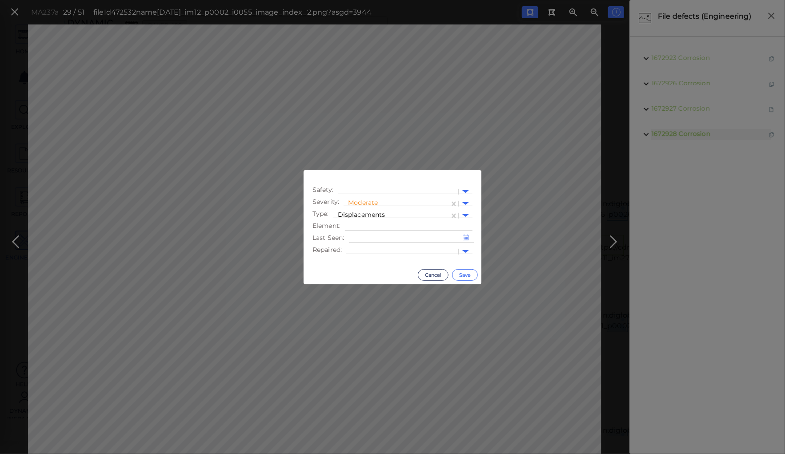
click at [462, 274] on button "Save" at bounding box center [465, 275] width 26 height 12
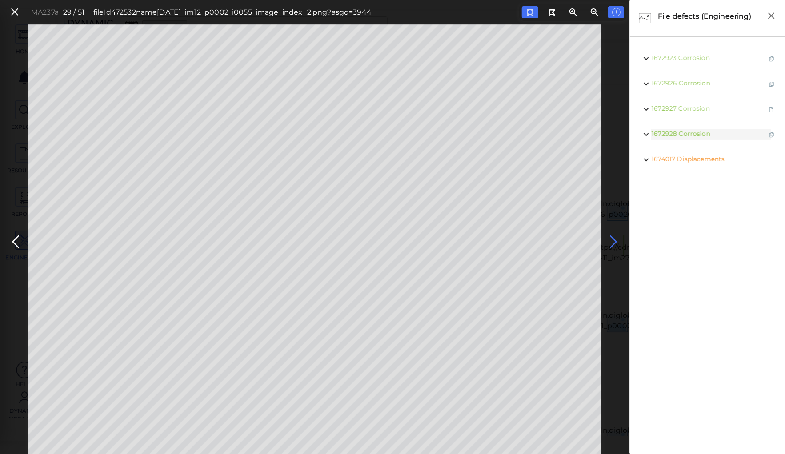
click at [608, 243] on icon at bounding box center [614, 241] width 14 height 17
click at [612, 239] on icon at bounding box center [614, 241] width 14 height 17
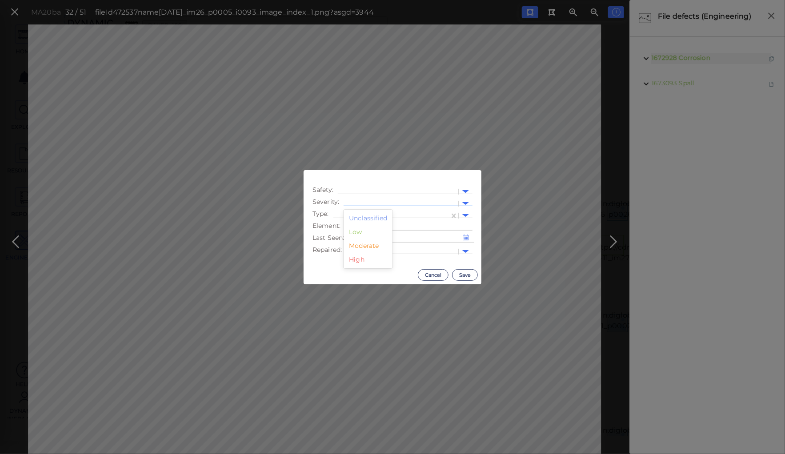
click at [367, 199] on div at bounding box center [401, 203] width 106 height 9
click at [359, 245] on div "Moderate" at bounding box center [367, 246] width 49 height 14
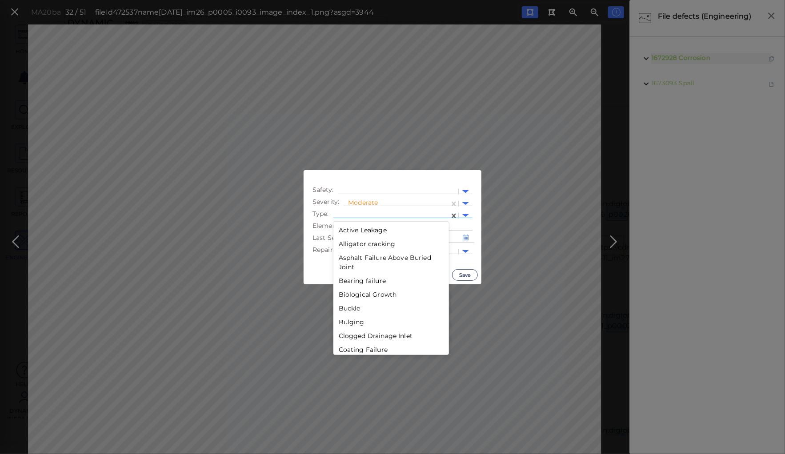
click at [360, 214] on div at bounding box center [391, 215] width 107 height 9
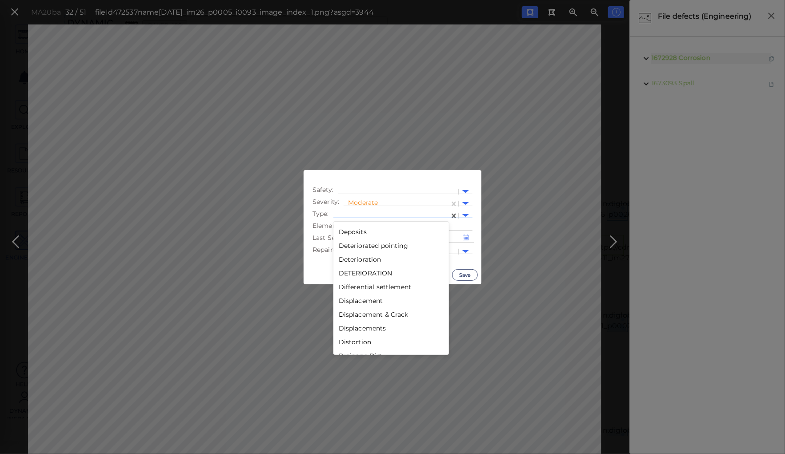
click at [358, 301] on div "Displacement" at bounding box center [391, 301] width 116 height 14
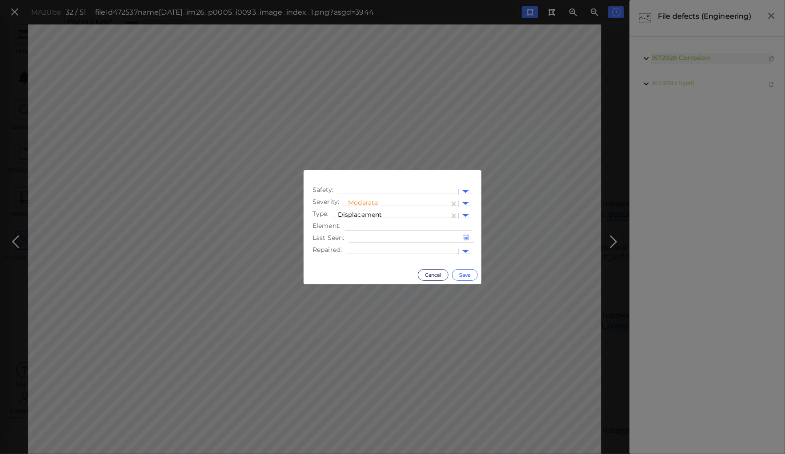
click at [467, 273] on button "Save" at bounding box center [465, 275] width 26 height 12
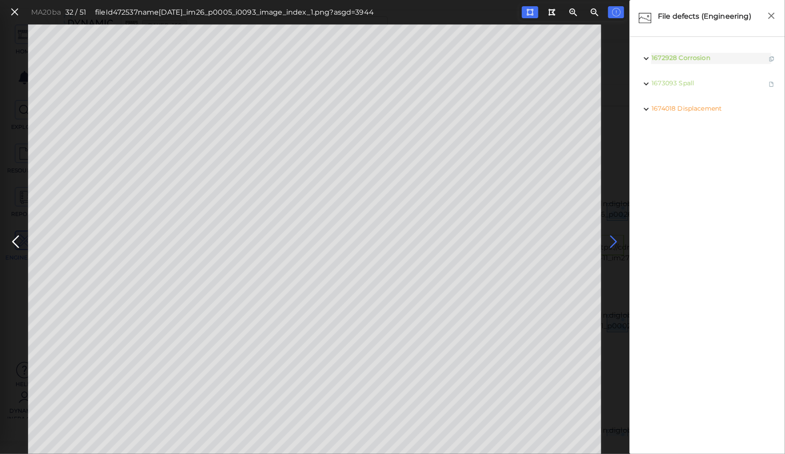
click at [613, 241] on icon at bounding box center [614, 241] width 14 height 17
click at [140, 0] on html "This app is not optimized for mobile screens. Please access using a desktop or …" at bounding box center [392, 0] width 785 height 0
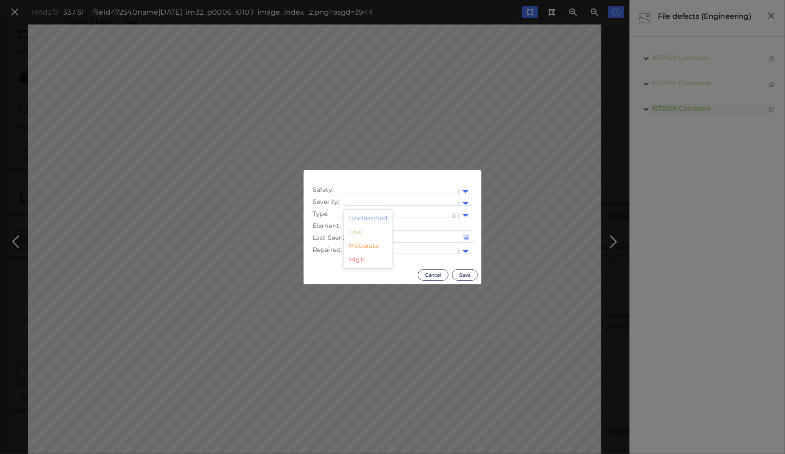
click at [388, 201] on div at bounding box center [401, 203] width 106 height 9
click at [361, 247] on div "Moderate" at bounding box center [367, 246] width 49 height 14
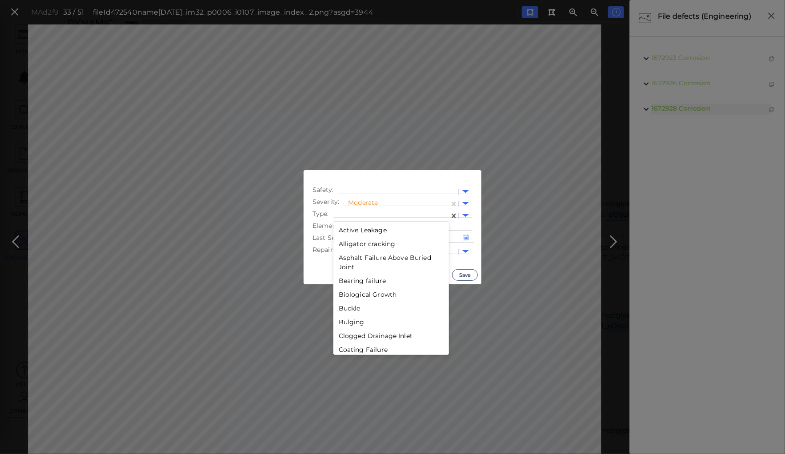
click at [372, 214] on div at bounding box center [391, 215] width 107 height 9
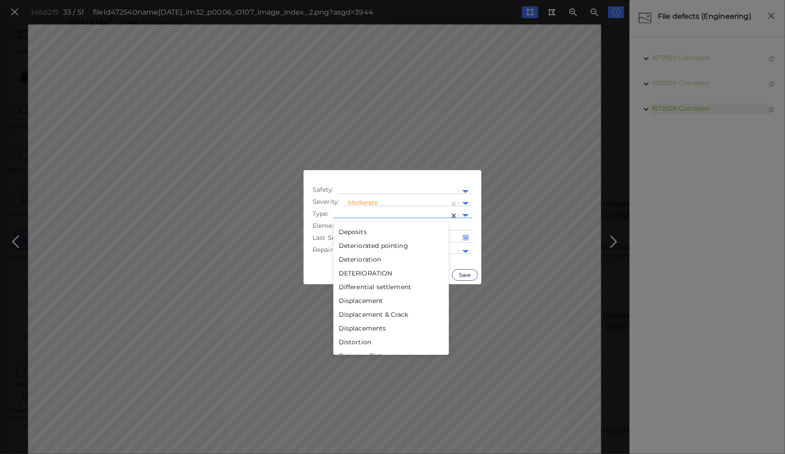
scroll to position [498, 0]
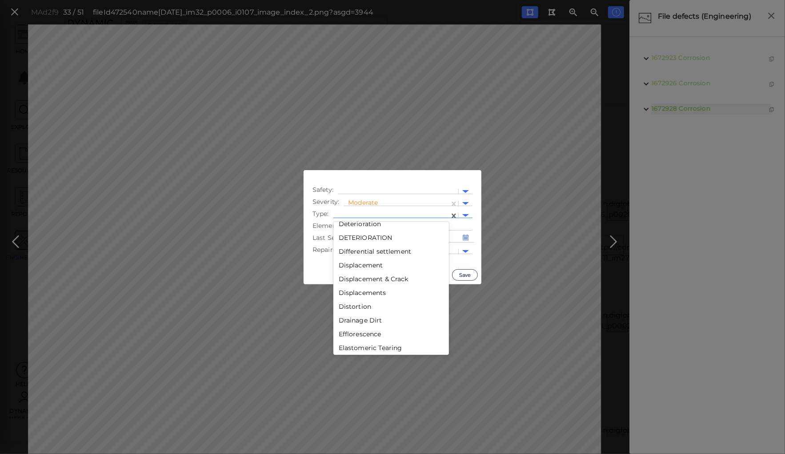
click at [359, 294] on div "Displacements" at bounding box center [391, 293] width 116 height 14
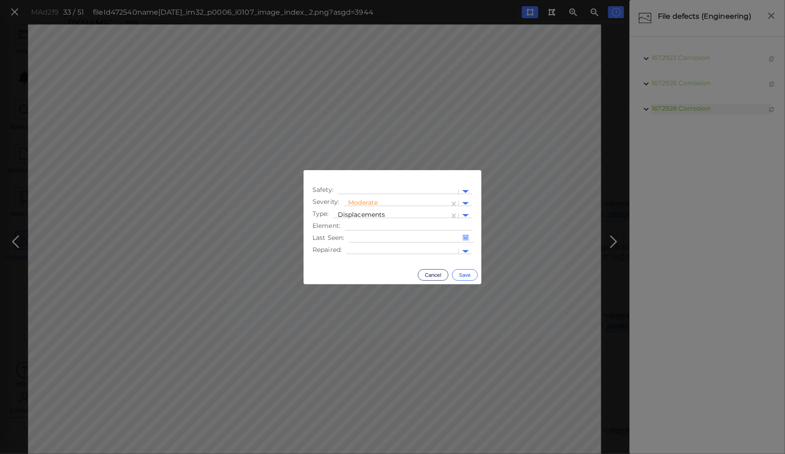
click at [466, 272] on button "Save" at bounding box center [465, 275] width 26 height 12
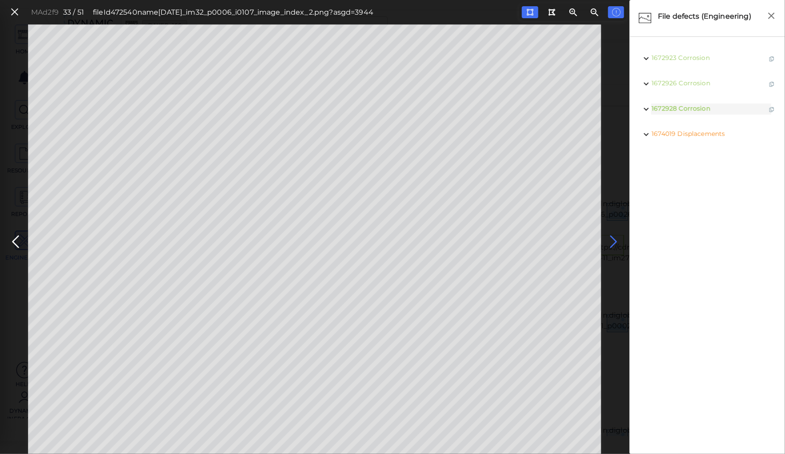
click at [612, 240] on icon at bounding box center [614, 241] width 14 height 17
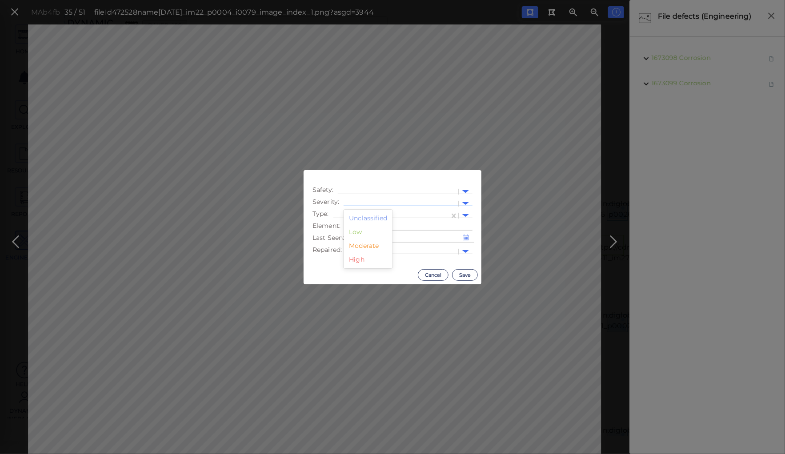
click at [384, 201] on div at bounding box center [401, 203] width 106 height 9
drag, startPoint x: 363, startPoint y: 245, endPoint x: 360, endPoint y: 235, distance: 10.6
click at [363, 245] on div "Moderate" at bounding box center [367, 246] width 49 height 14
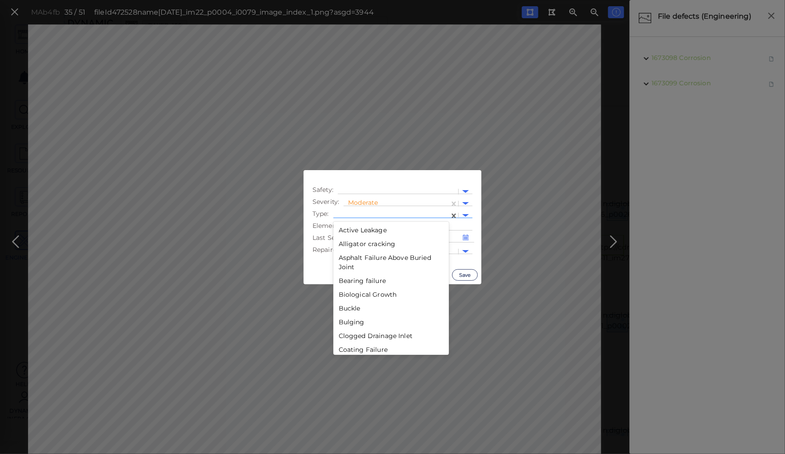
click at [356, 213] on div at bounding box center [391, 215] width 107 height 9
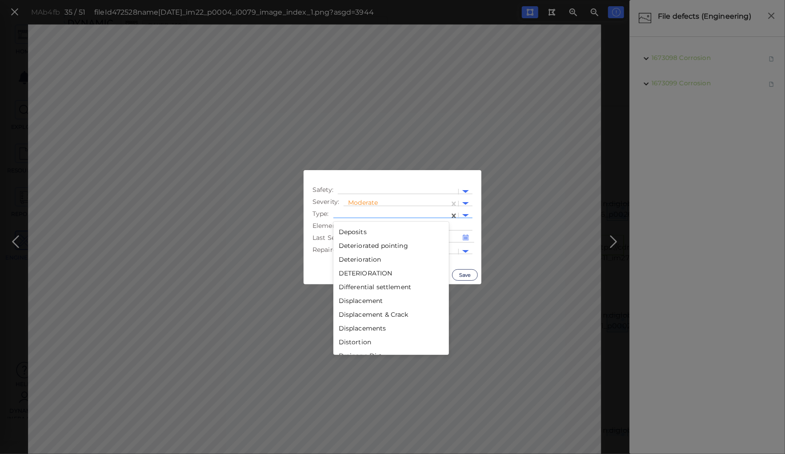
click at [362, 301] on div "Displacement" at bounding box center [391, 301] width 116 height 14
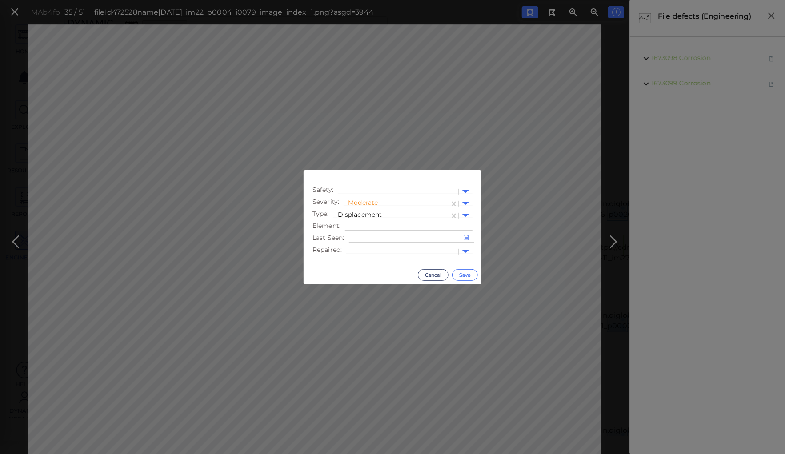
click at [464, 274] on button "Save" at bounding box center [465, 275] width 26 height 12
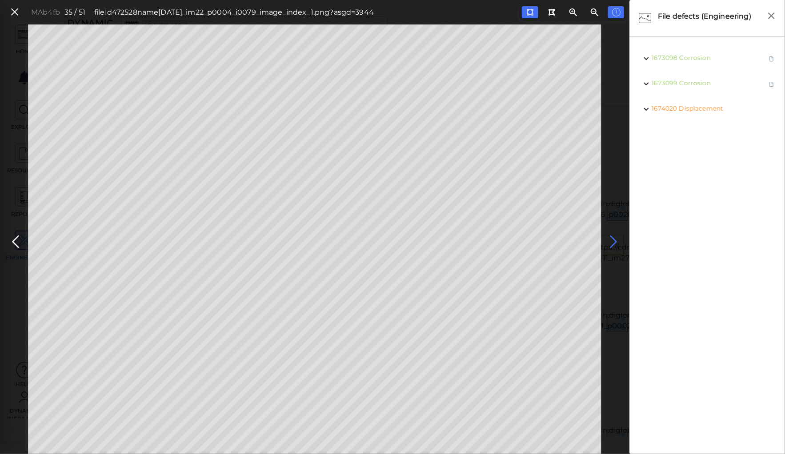
click at [611, 241] on icon at bounding box center [614, 241] width 14 height 17
click at [527, 9] on icon at bounding box center [529, 12] width 7 height 7
click at [612, 239] on icon at bounding box center [614, 241] width 14 height 17
click at [20, 243] on icon at bounding box center [15, 241] width 14 height 17
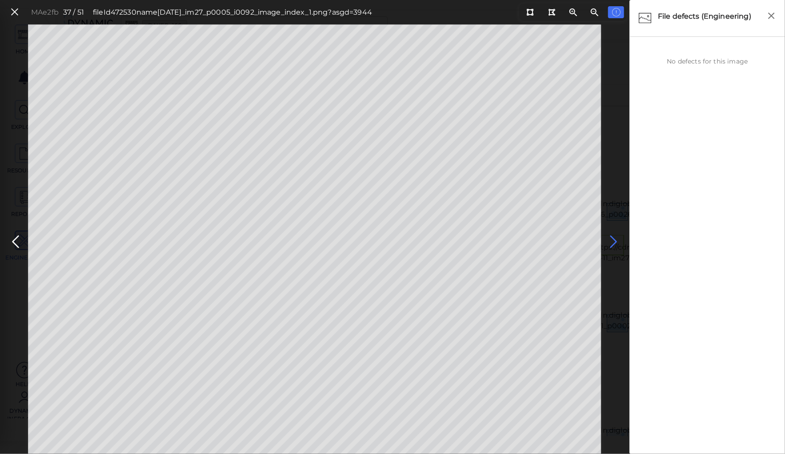
click at [610, 239] on icon at bounding box center [614, 241] width 14 height 17
click at [612, 239] on icon at bounding box center [614, 241] width 14 height 17
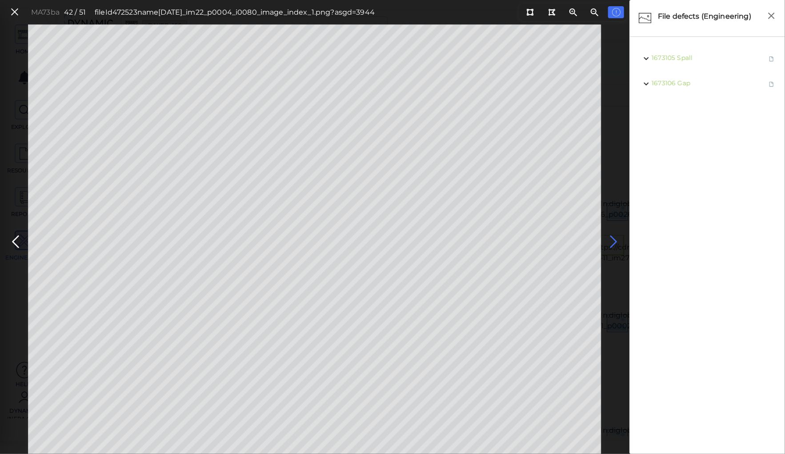
click at [612, 239] on icon at bounding box center [614, 241] width 14 height 17
click at [532, 15] on icon at bounding box center [529, 12] width 7 height 7
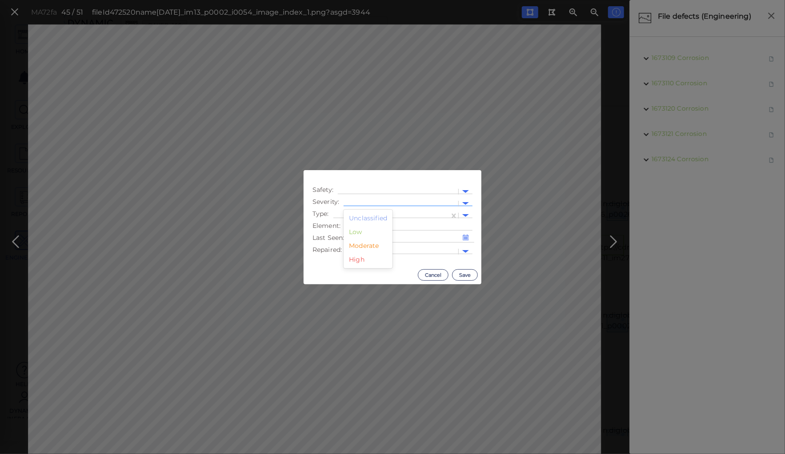
click at [368, 198] on div at bounding box center [400, 203] width 115 height 13
drag, startPoint x: 370, startPoint y: 245, endPoint x: 370, endPoint y: 231, distance: 14.2
click at [370, 242] on div "Moderate" at bounding box center [367, 246] width 49 height 14
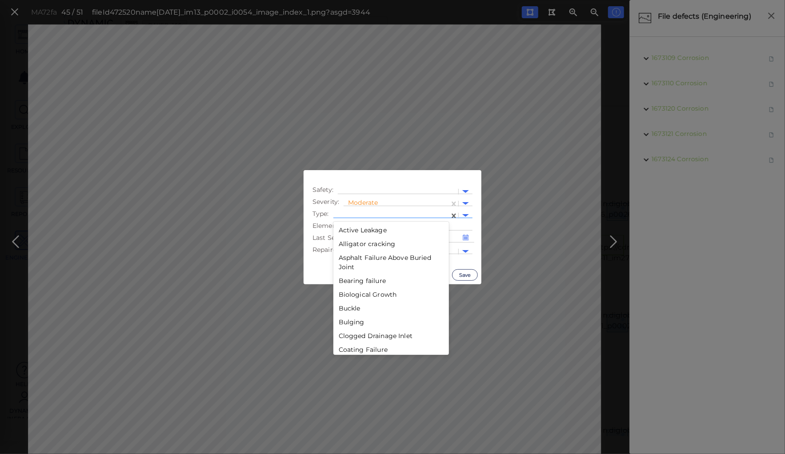
click at [370, 213] on div at bounding box center [391, 215] width 107 height 9
click at [370, 335] on div "Displacement" at bounding box center [391, 337] width 116 height 14
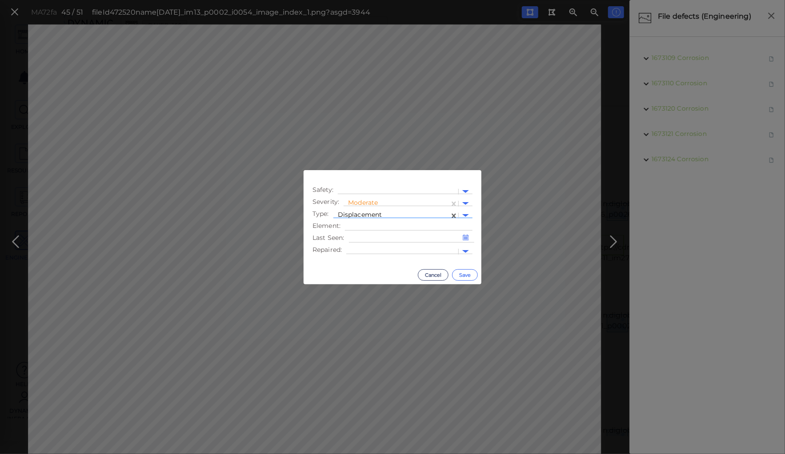
click at [464, 274] on button "Save" at bounding box center [465, 275] width 26 height 12
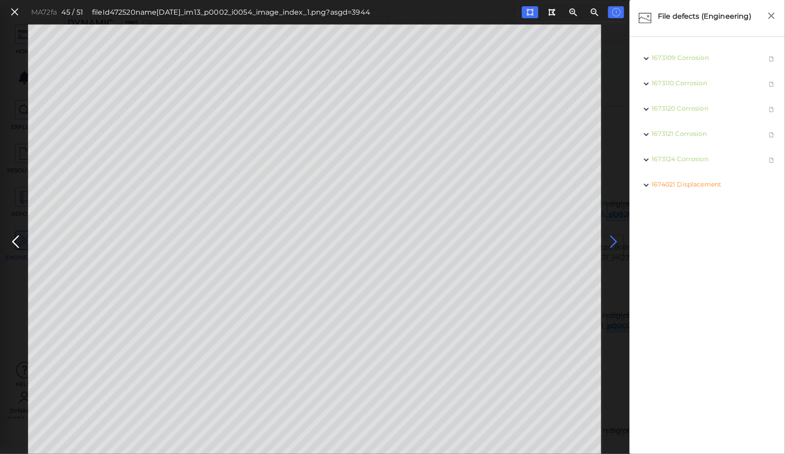
click at [611, 239] on icon at bounding box center [614, 241] width 14 height 17
click at [615, 240] on icon at bounding box center [614, 241] width 14 height 17
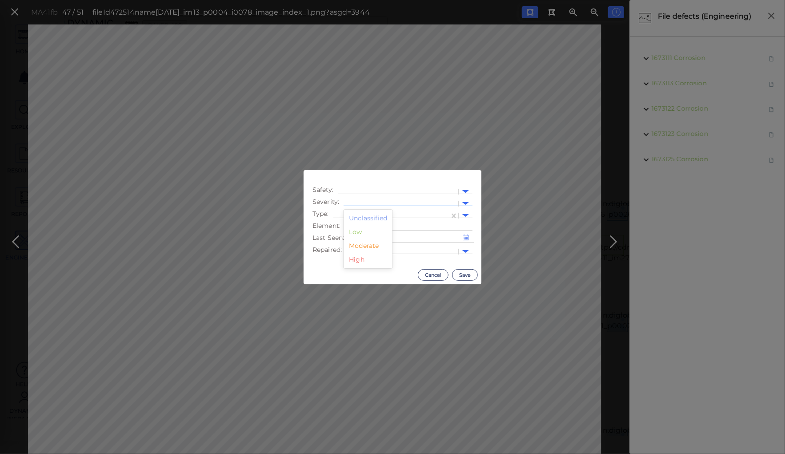
click at [366, 200] on div at bounding box center [401, 203] width 106 height 9
drag, startPoint x: 368, startPoint y: 247, endPoint x: 371, endPoint y: 230, distance: 16.7
click at [368, 245] on div "Moderate" at bounding box center [367, 246] width 49 height 14
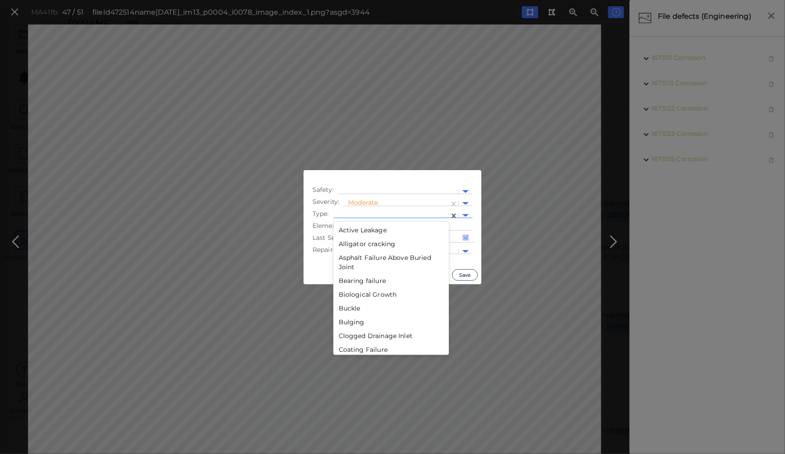
click at [369, 213] on div at bounding box center [391, 215] width 107 height 9
click at [357, 259] on div "Displacements" at bounding box center [391, 258] width 116 height 14
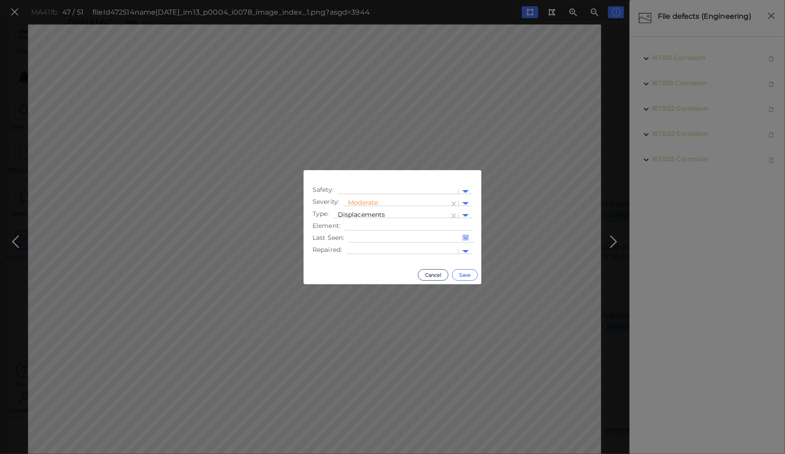
click at [459, 274] on button "Save" at bounding box center [465, 275] width 26 height 12
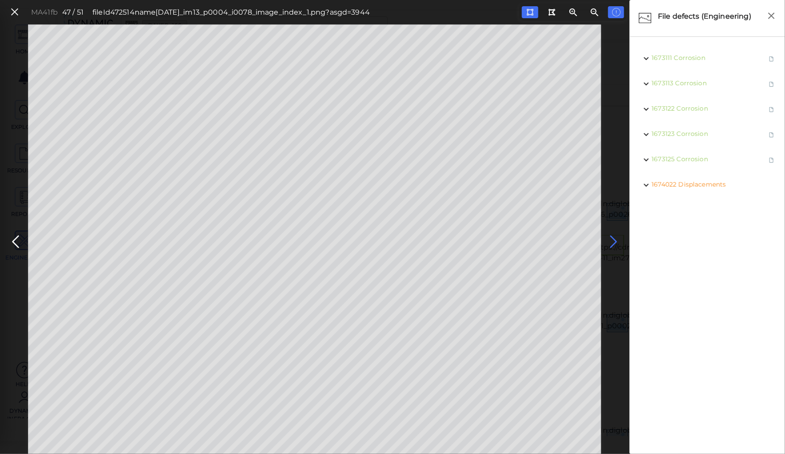
click at [613, 239] on icon at bounding box center [614, 241] width 14 height 17
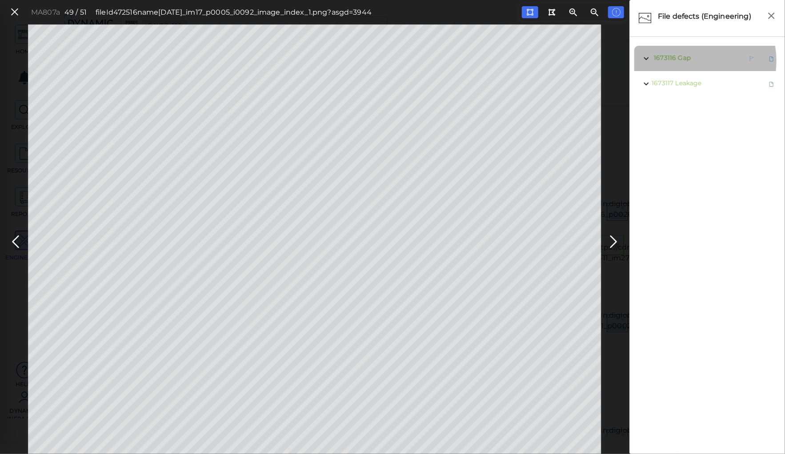
click at [684, 61] on span "Gap" at bounding box center [684, 58] width 12 height 8
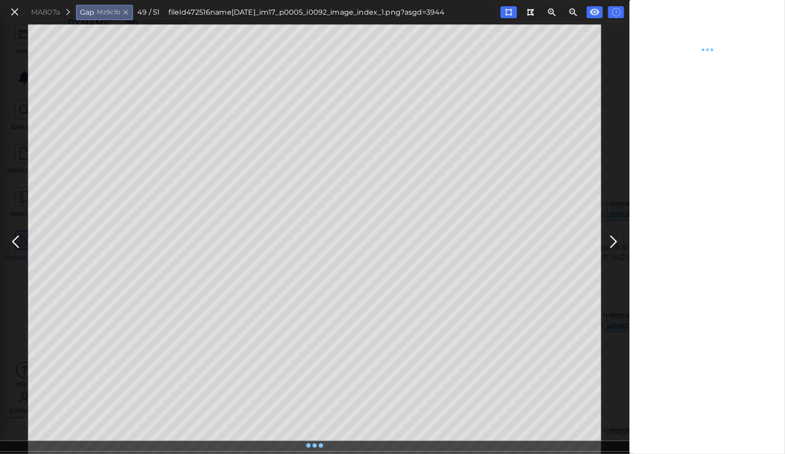
type textarea "x"
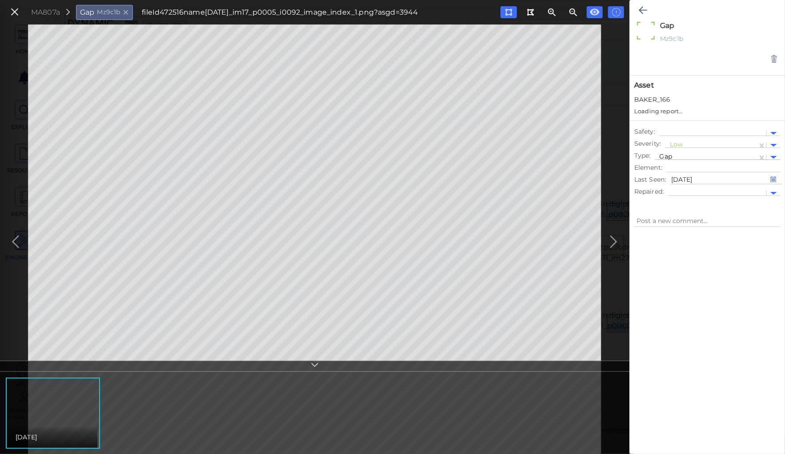
type textarea "x"
click at [673, 135] on div at bounding box center [711, 136] width 83 height 9
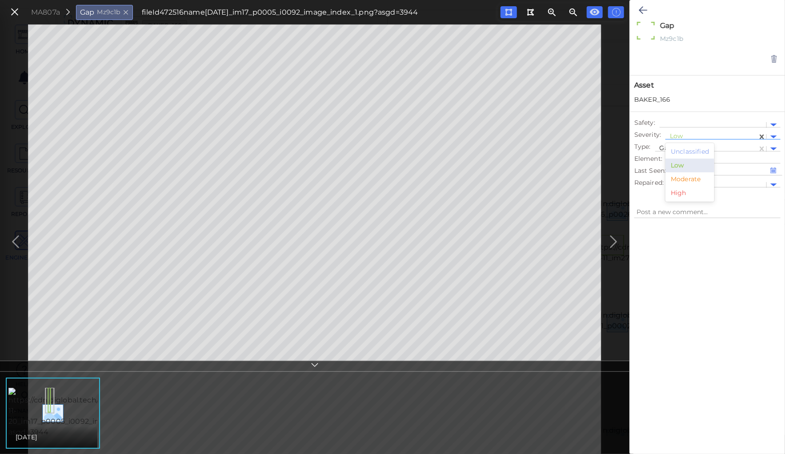
click at [691, 179] on div "Moderate" at bounding box center [689, 179] width 49 height 14
type textarea "x"
click at [643, 7] on icon at bounding box center [643, 10] width 8 height 11
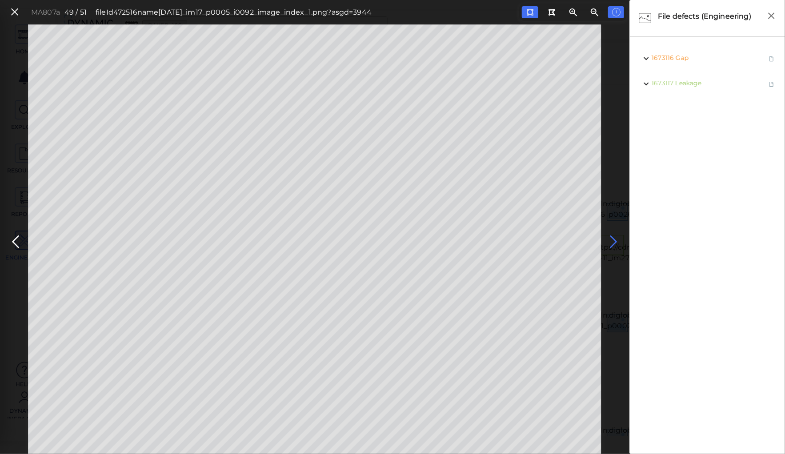
click at [610, 240] on icon at bounding box center [614, 241] width 14 height 17
click at [683, 87] on span "1673119 Gap" at bounding box center [670, 83] width 39 height 11
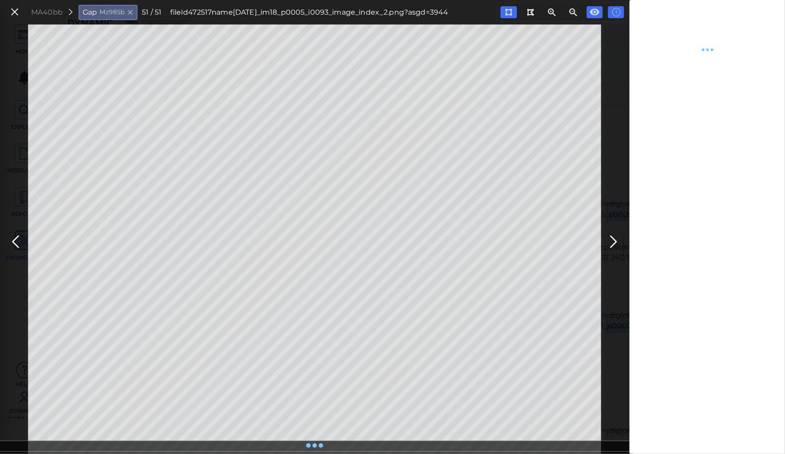
type textarea "x"
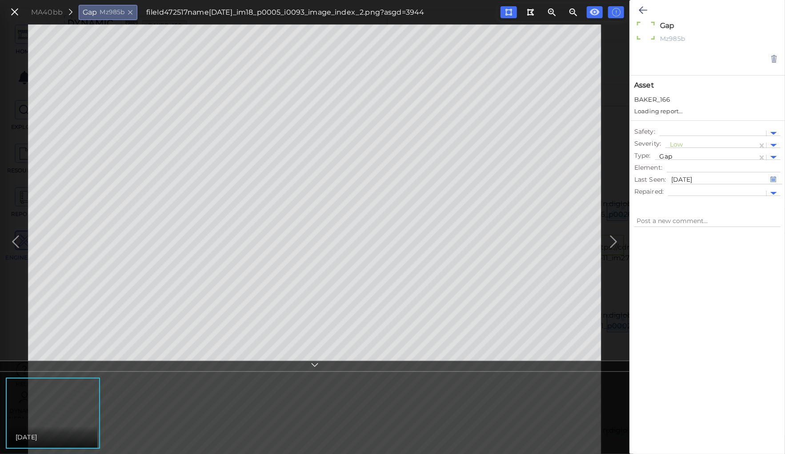
type textarea "x"
click at [675, 136] on div at bounding box center [711, 136] width 83 height 9
drag, startPoint x: 677, startPoint y: 178, endPoint x: 679, endPoint y: 172, distance: 5.8
click at [677, 177] on div "Moderate" at bounding box center [689, 179] width 49 height 14
type textarea "x"
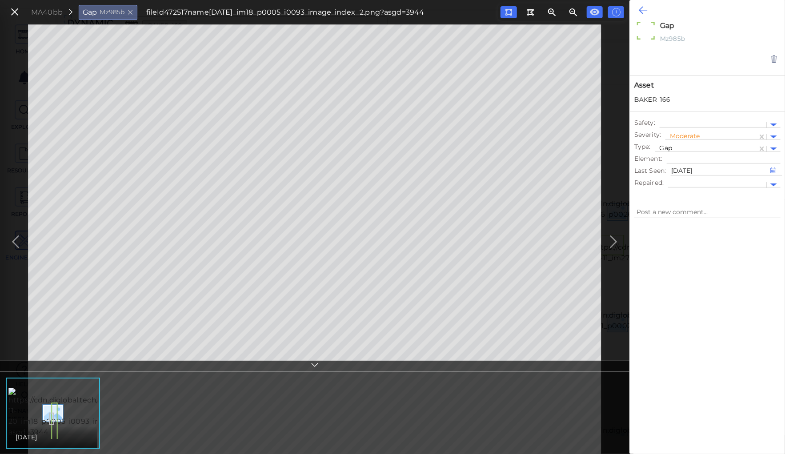
type textarea "x"
click at [642, 8] on icon at bounding box center [643, 10] width 8 height 11
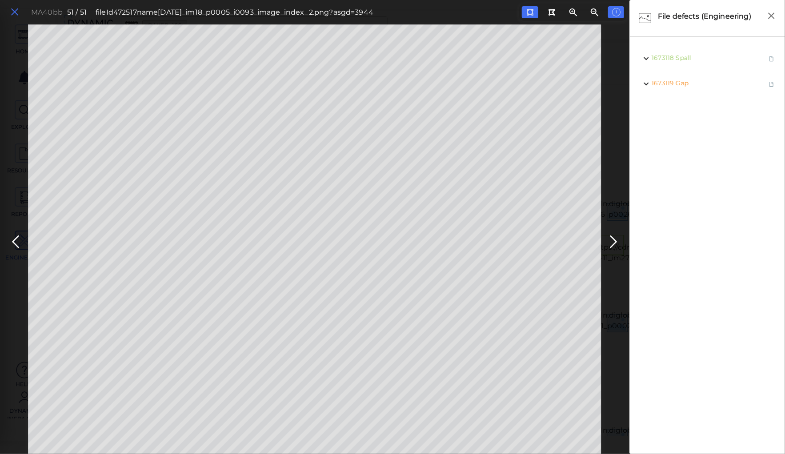
click at [16, 10] on icon at bounding box center [15, 12] width 10 height 12
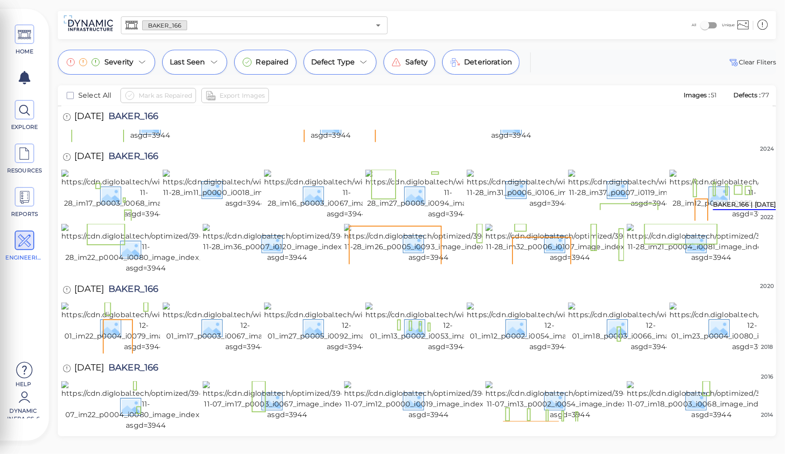
scroll to position [249, 0]
click at [473, 25] on img at bounding box center [501, 5] width 174 height 39
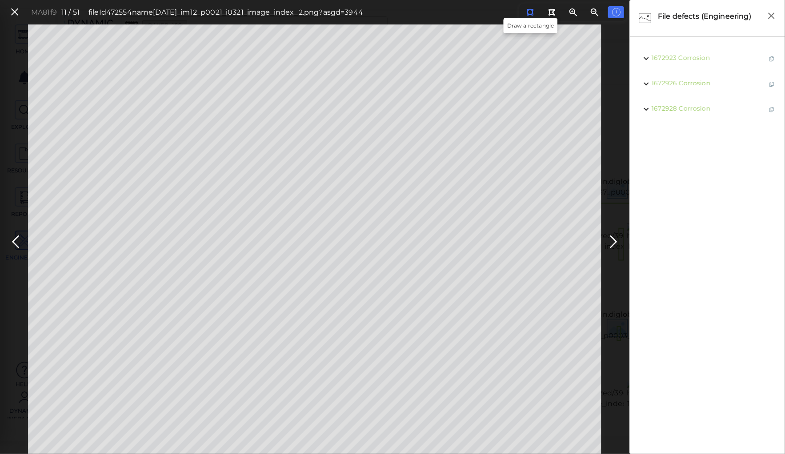
click at [533, 11] on icon at bounding box center [529, 12] width 7 height 7
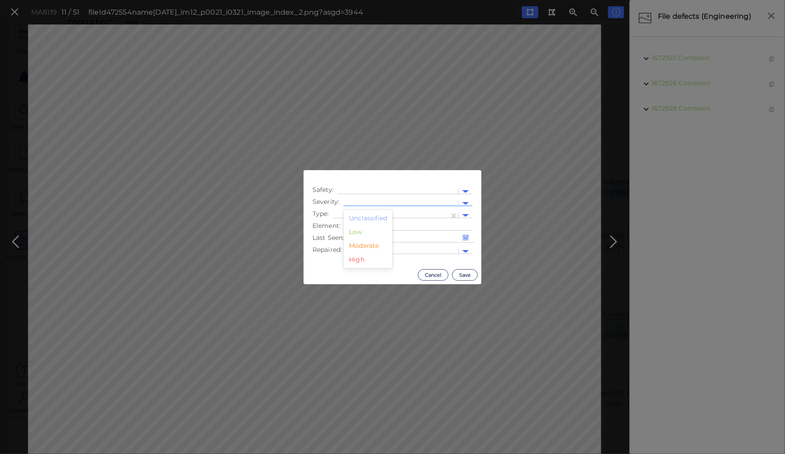
click at [364, 201] on div at bounding box center [401, 203] width 106 height 9
click at [355, 246] on div "Moderate" at bounding box center [367, 246] width 49 height 14
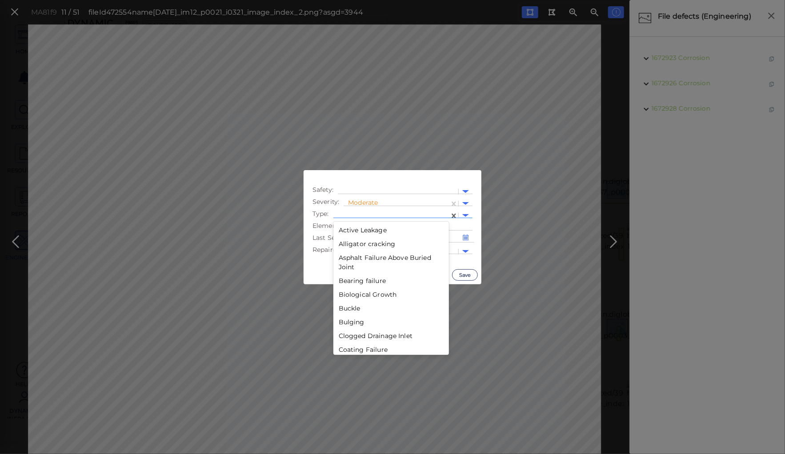
click at [358, 212] on div at bounding box center [391, 215] width 107 height 9
click at [363, 267] on div "Displacement" at bounding box center [391, 266] width 116 height 14
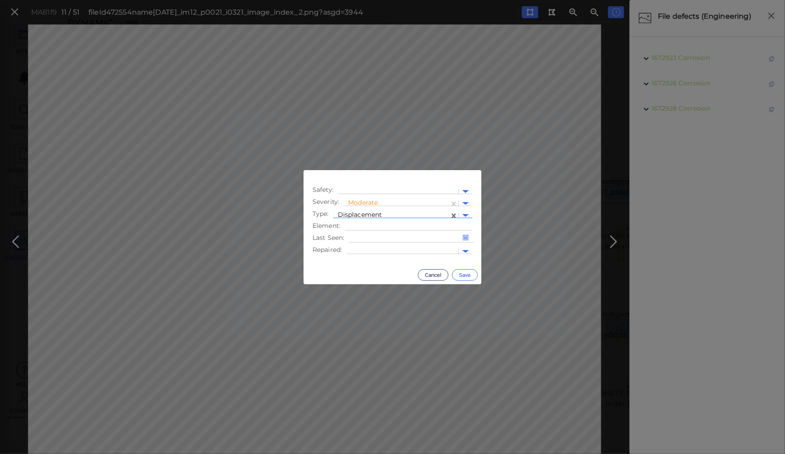
click at [457, 274] on button "Save" at bounding box center [465, 275] width 26 height 12
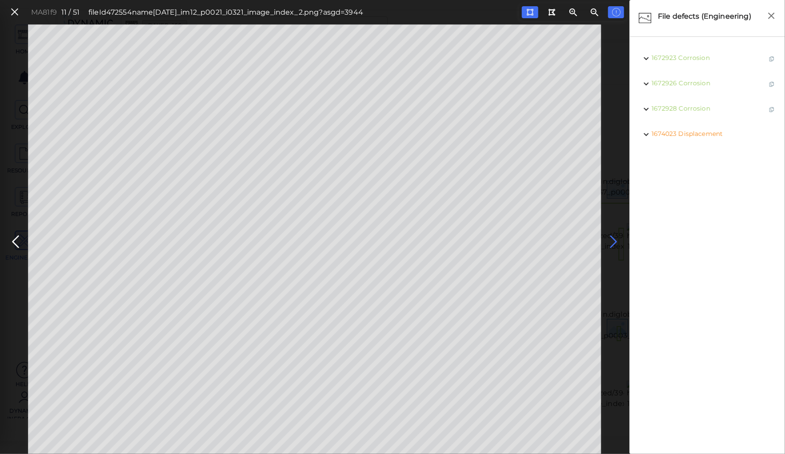
click at [612, 239] on icon at bounding box center [614, 241] width 14 height 17
click at [16, 13] on icon at bounding box center [15, 12] width 10 height 12
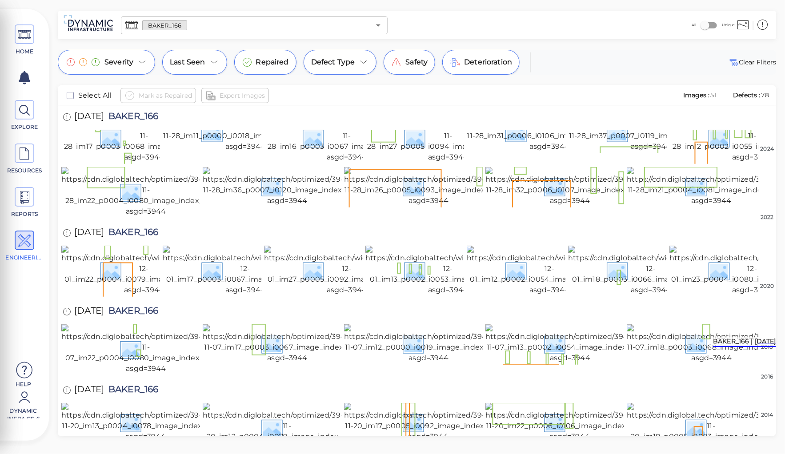
scroll to position [626, 0]
click at [764, 23] on icon at bounding box center [762, 24] width 11 height 13
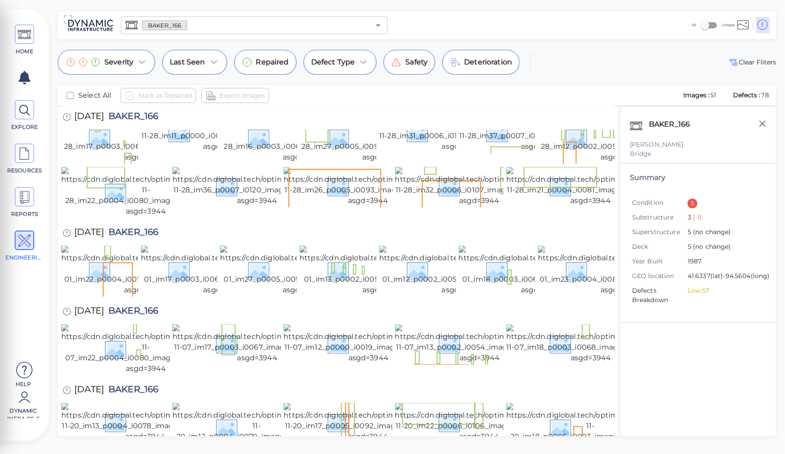
click at [218, 26] on input "text" at bounding box center [278, 25] width 183 height 12
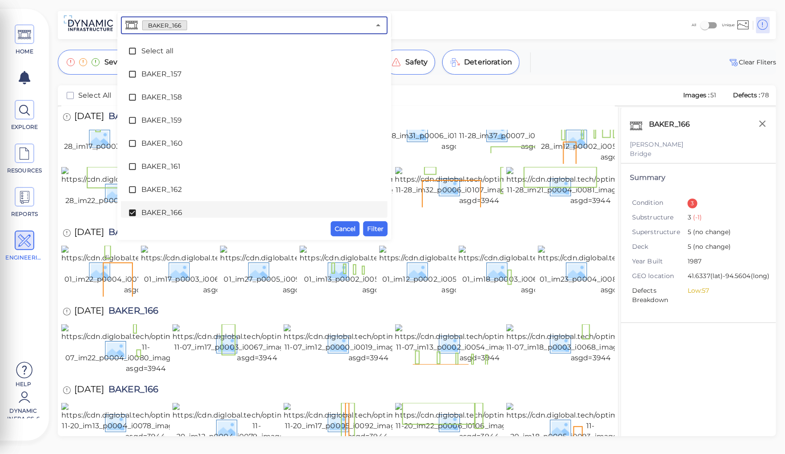
click at [133, 212] on icon at bounding box center [132, 212] width 9 height 9
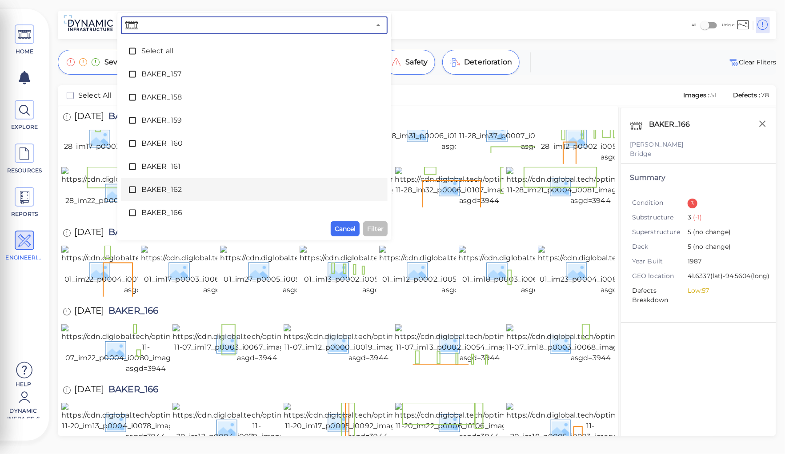
scroll to position [36, 0]
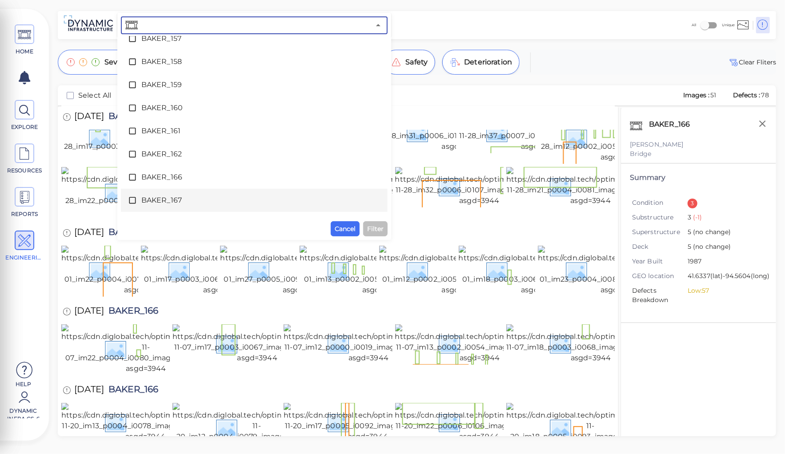
click at [178, 198] on span "BAKER_167" at bounding box center [254, 200] width 226 height 11
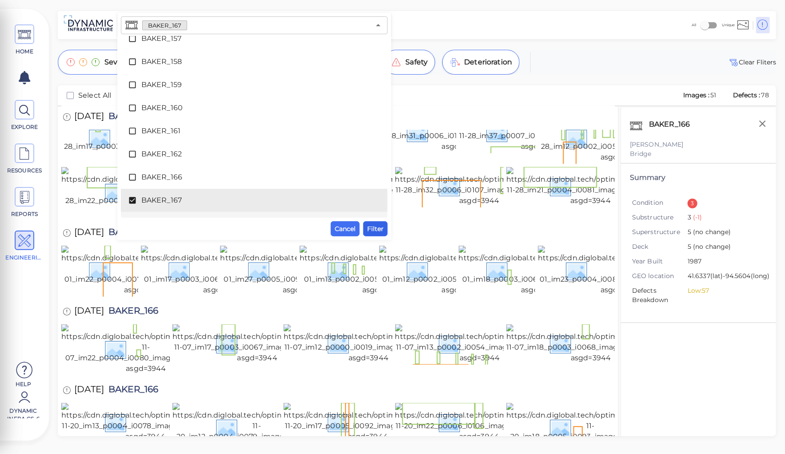
click at [375, 227] on span "Filter" at bounding box center [375, 228] width 16 height 11
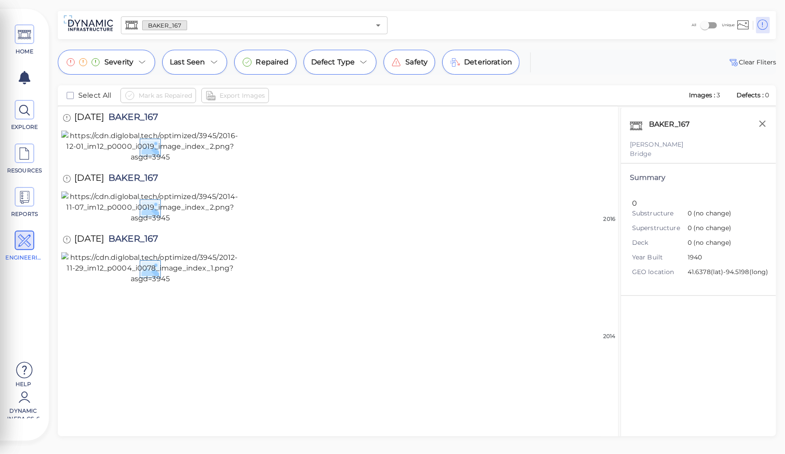
scroll to position [135, 0]
click at [162, 284] on img at bounding box center [150, 268] width 178 height 32
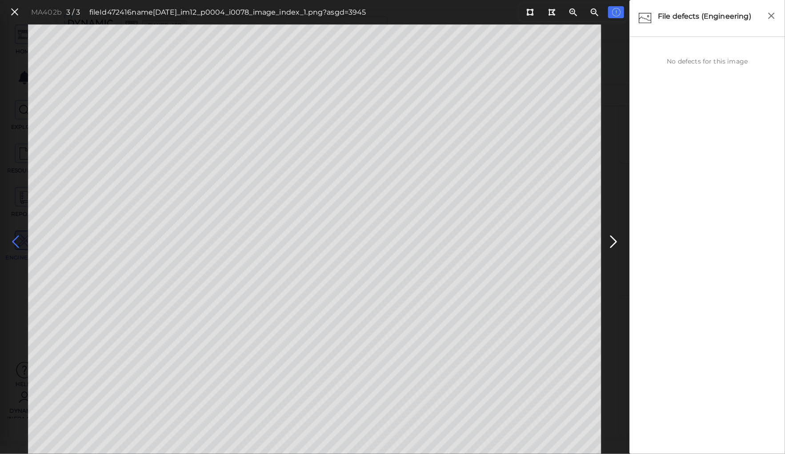
click at [16, 240] on icon at bounding box center [15, 241] width 14 height 17
click at [13, 9] on icon at bounding box center [15, 12] width 10 height 12
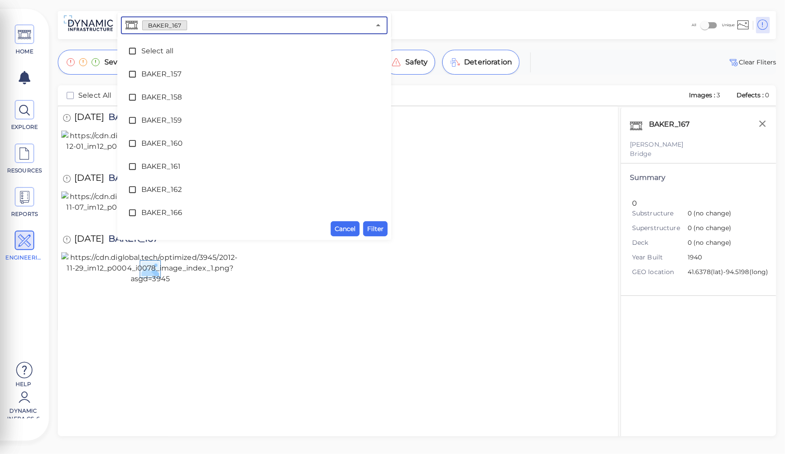
click at [206, 28] on input "text" at bounding box center [278, 25] width 183 height 12
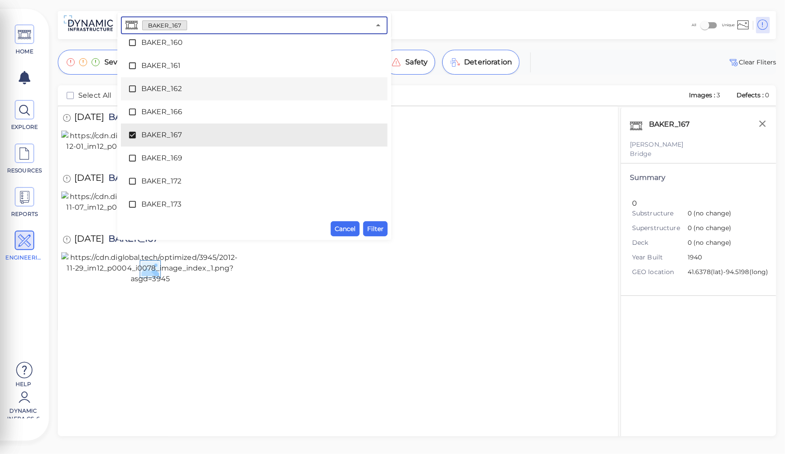
scroll to position [136, 0]
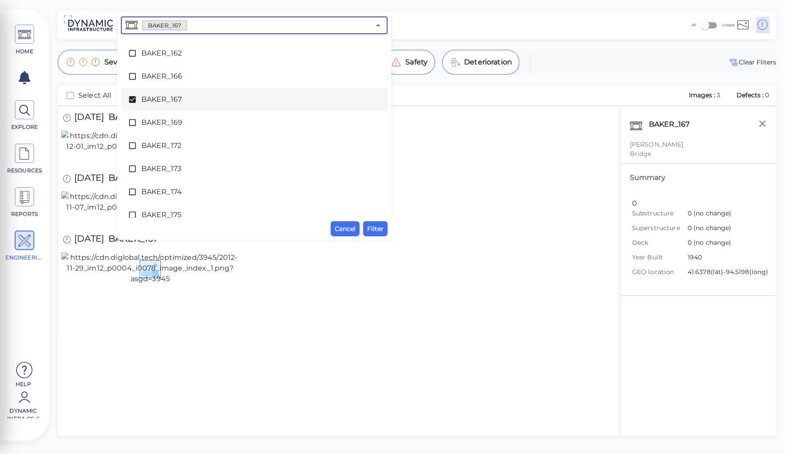
click at [132, 99] on icon at bounding box center [132, 99] width 7 height 7
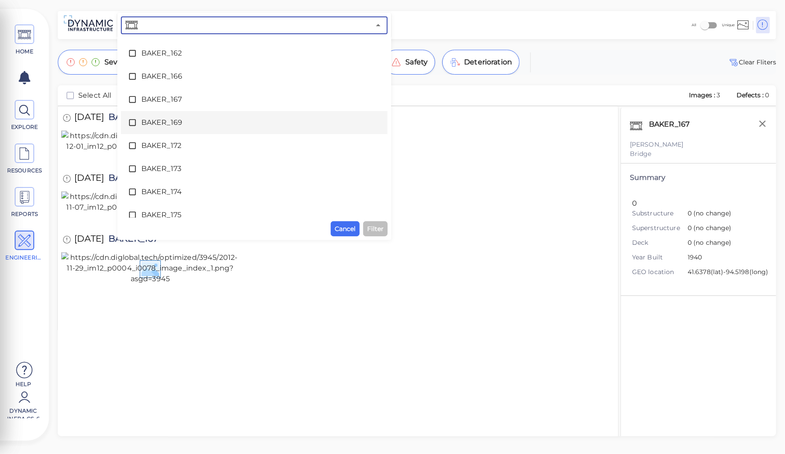
click at [172, 121] on span "BAKER_169" at bounding box center [254, 122] width 226 height 11
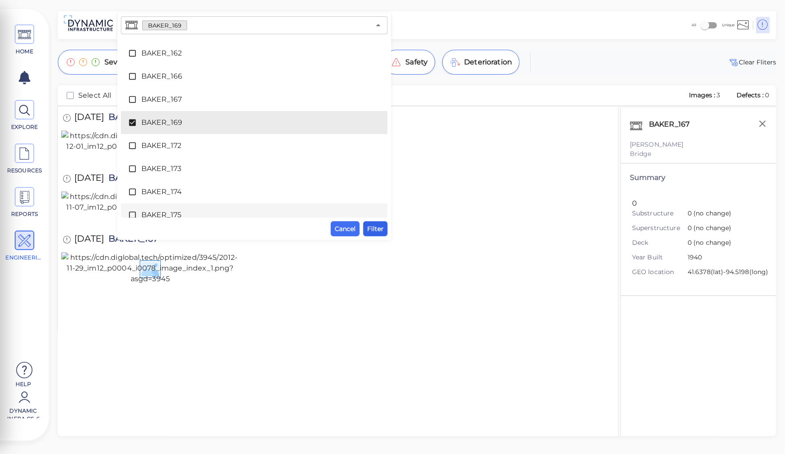
click at [373, 227] on span "Filter" at bounding box center [375, 228] width 16 height 11
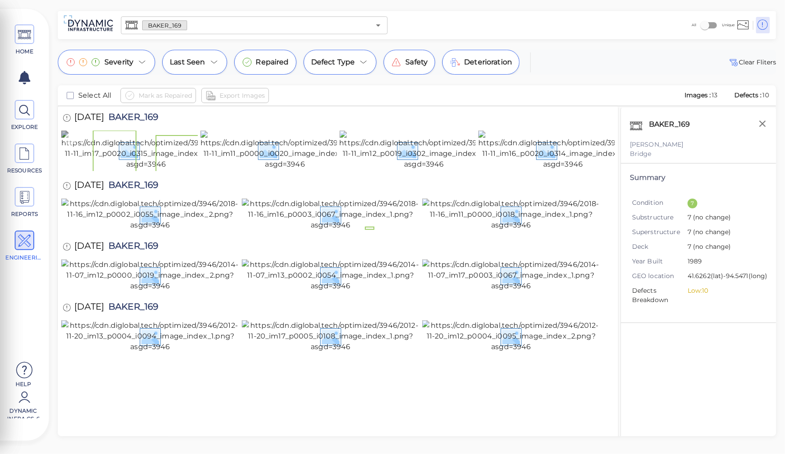
click at [124, 170] on img at bounding box center [145, 150] width 169 height 39
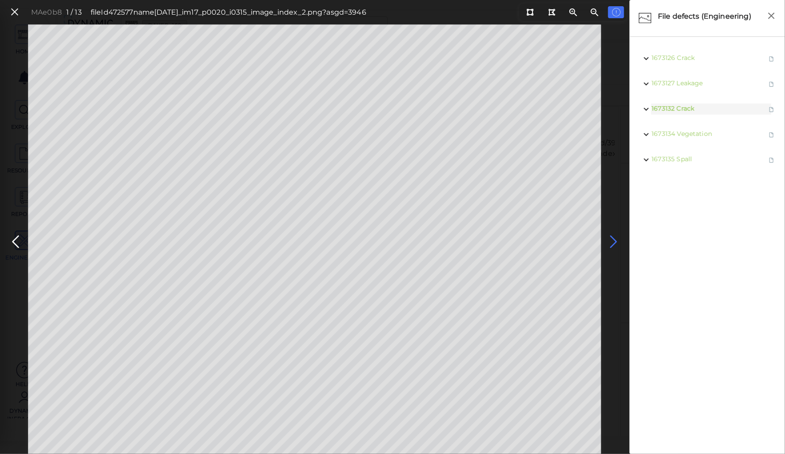
click at [608, 243] on icon at bounding box center [614, 241] width 14 height 17
click at [614, 240] on icon at bounding box center [614, 241] width 14 height 17
click at [613, 241] on icon at bounding box center [614, 241] width 14 height 17
click at [611, 238] on icon at bounding box center [614, 241] width 14 height 17
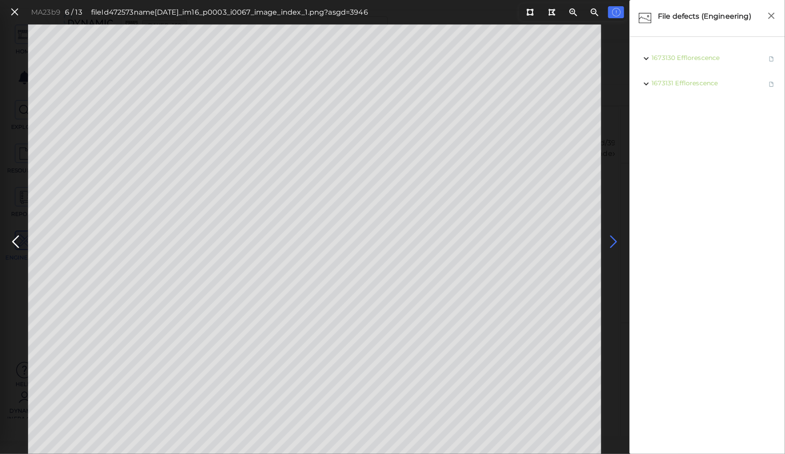
click at [611, 238] on icon at bounding box center [614, 241] width 14 height 17
click at [12, 242] on icon at bounding box center [15, 241] width 14 height 17
click at [613, 237] on icon at bounding box center [614, 241] width 14 height 17
click at [612, 237] on icon at bounding box center [614, 241] width 14 height 17
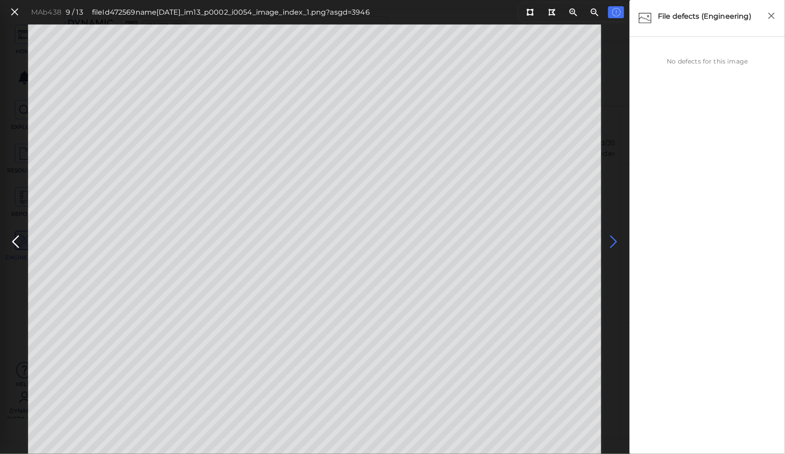
click at [612, 237] on icon at bounding box center [614, 241] width 14 height 17
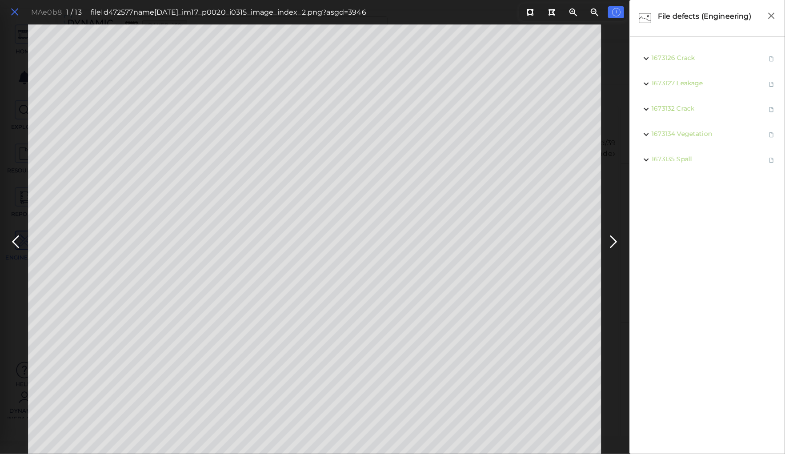
click at [16, 11] on icon at bounding box center [15, 12] width 10 height 12
